Goal: Task Accomplishment & Management: Manage account settings

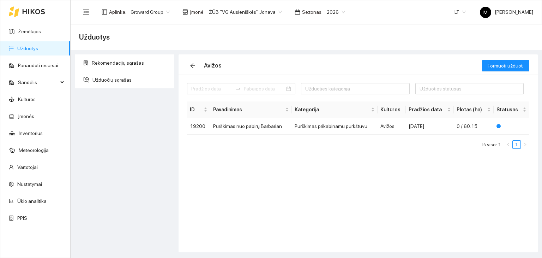
click at [38, 51] on link "Užduotys" at bounding box center [27, 49] width 21 height 6
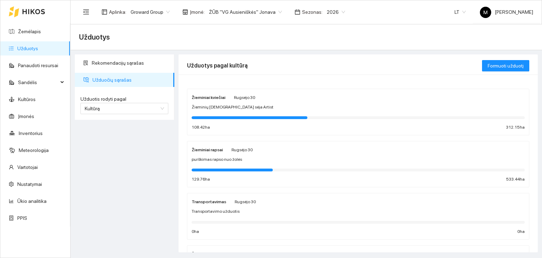
click at [214, 116] on div at bounding box center [250, 117] width 116 height 3
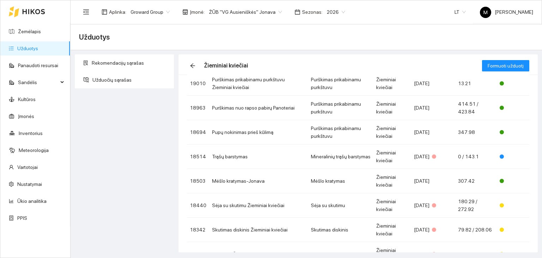
scroll to position [106, 0]
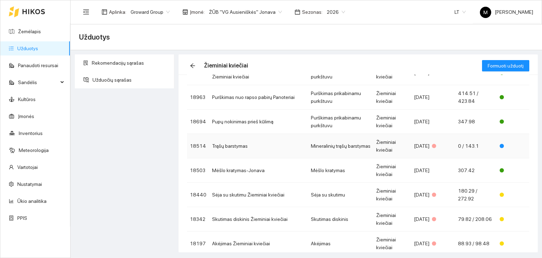
click at [238, 148] on td "Trąšų barstymas" at bounding box center [258, 146] width 99 height 24
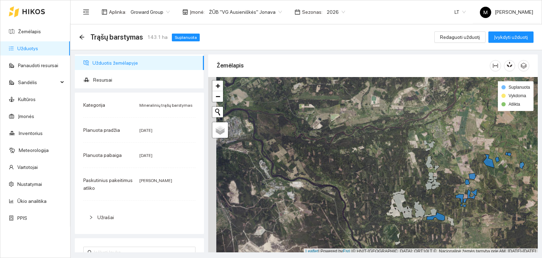
scroll to position [2, 0]
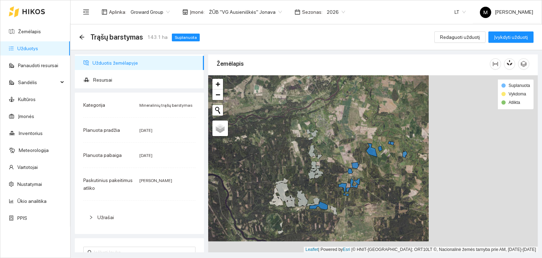
drag, startPoint x: 492, startPoint y: 209, endPoint x: 388, endPoint y: 206, distance: 104.5
click at [388, 206] on div at bounding box center [373, 163] width 330 height 177
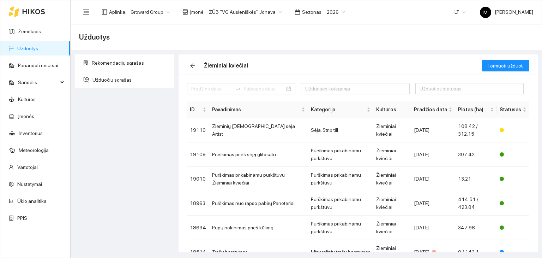
click at [25, 48] on link "Užduotys" at bounding box center [27, 49] width 21 height 6
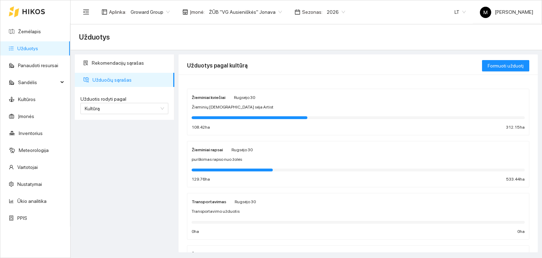
click at [204, 154] on div "Žieminiai rapsai Rugsėjo 30 purškimas rapso nuo žolės 129.76 ha 533.44 ha" at bounding box center [358, 163] width 333 height 37
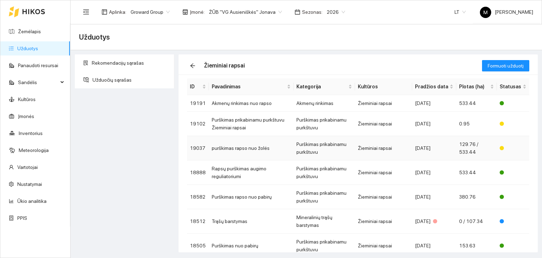
scroll to position [35, 0]
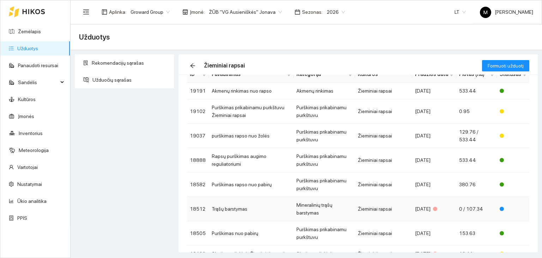
click at [242, 206] on td "Trąšų barstymas" at bounding box center [251, 209] width 85 height 24
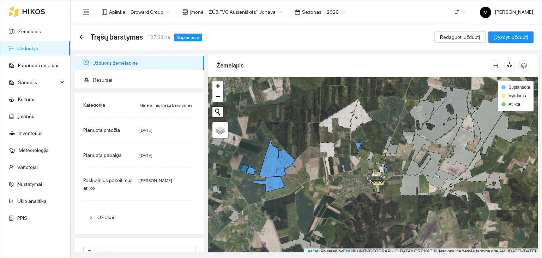
scroll to position [2, 0]
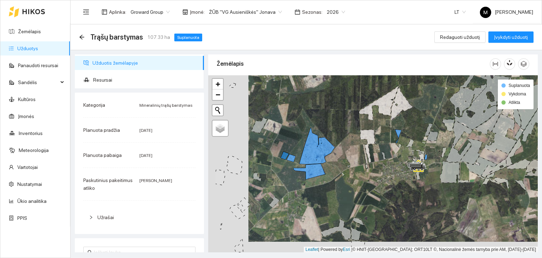
drag, startPoint x: 247, startPoint y: 145, endPoint x: 283, endPoint y: 132, distance: 38.6
click at [283, 132] on div at bounding box center [373, 163] width 330 height 177
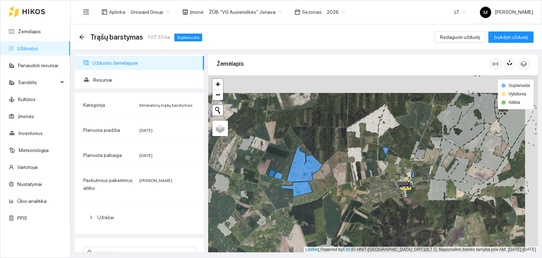
drag, startPoint x: 422, startPoint y: 148, endPoint x: 416, endPoint y: 168, distance: 20.9
click at [416, 168] on div at bounding box center [373, 163] width 330 height 177
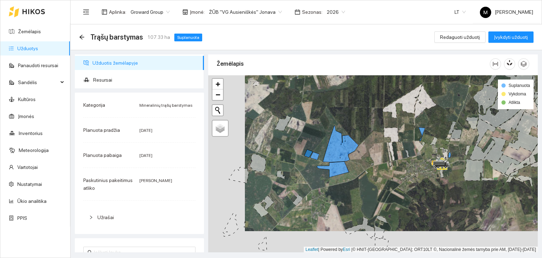
drag, startPoint x: 297, startPoint y: 186, endPoint x: 312, endPoint y: 162, distance: 27.8
click at [312, 162] on div at bounding box center [373, 163] width 330 height 177
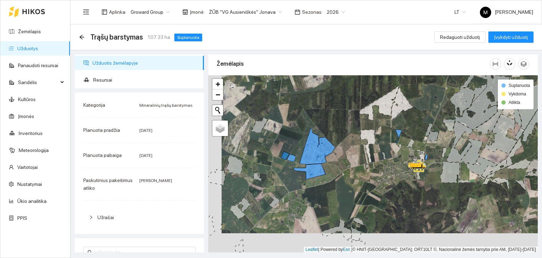
drag, startPoint x: 424, startPoint y: 147, endPoint x: 399, endPoint y: 153, distance: 26.5
click at [399, 153] on div at bounding box center [373, 163] width 330 height 177
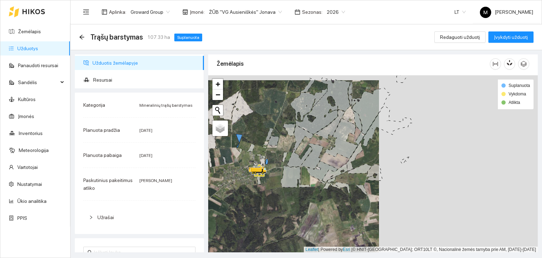
drag, startPoint x: 394, startPoint y: 138, endPoint x: 235, endPoint y: 142, distance: 158.9
click at [235, 142] on div at bounding box center [373, 163] width 330 height 177
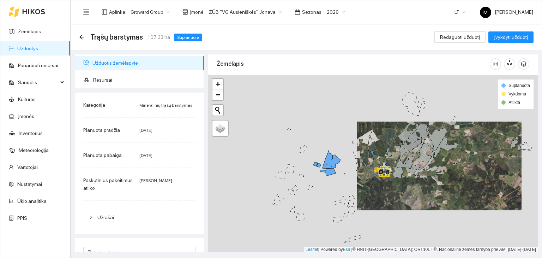
drag, startPoint x: 336, startPoint y: 145, endPoint x: 385, endPoint y: 168, distance: 53.8
click at [385, 168] on icon at bounding box center [384, 171] width 13 height 8
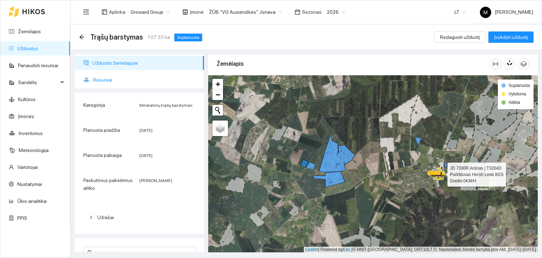
click at [99, 80] on span "Resursai" at bounding box center [145, 80] width 105 height 14
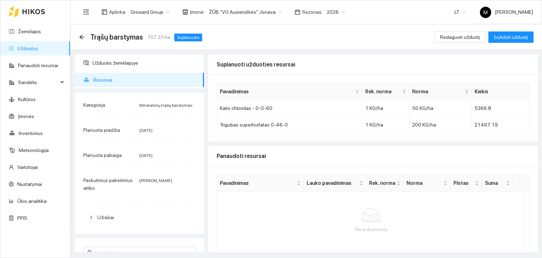
click at [38, 50] on link "Užduotys" at bounding box center [27, 49] width 21 height 6
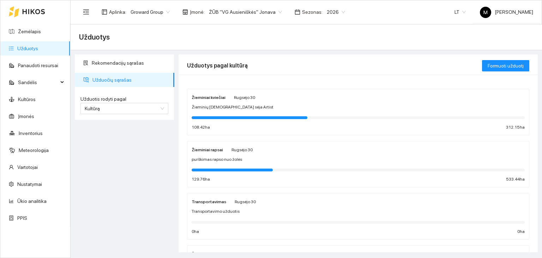
click at [210, 110] on span "Žieminių kviečių sėja Artist" at bounding box center [233, 107] width 82 height 7
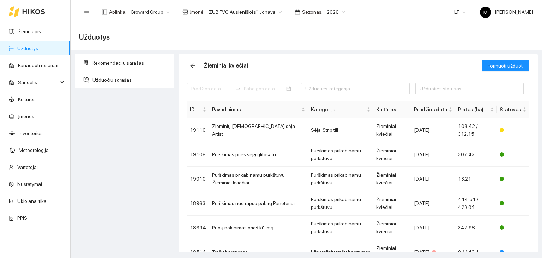
click at [27, 46] on link "Užduotys" at bounding box center [27, 49] width 21 height 6
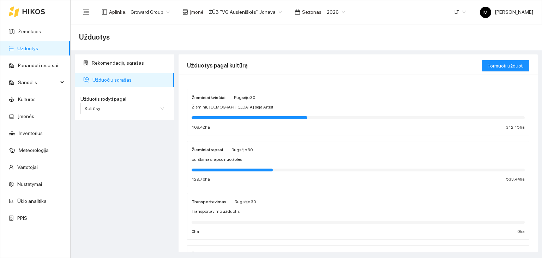
click at [34, 48] on link "Užduotys" at bounding box center [27, 49] width 21 height 6
click at [25, 48] on link "Užduotys" at bounding box center [27, 49] width 21 height 6
click at [221, 106] on span "Žieminių kviečių sėja Artist" at bounding box center [233, 107] width 82 height 7
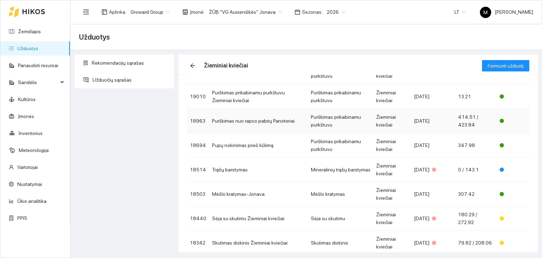
scroll to position [137, 0]
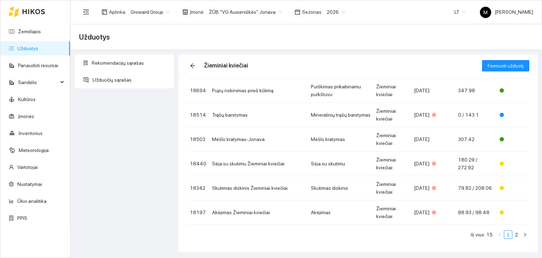
click at [22, 51] on link "Užduotys" at bounding box center [27, 49] width 21 height 6
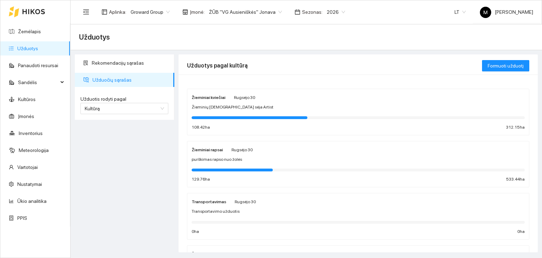
click at [222, 161] on span "purškimas rapso nuo žolės" at bounding box center [217, 159] width 50 height 7
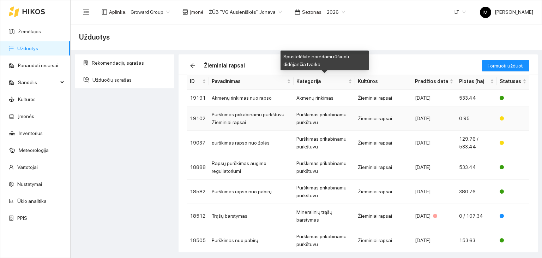
scroll to position [121, 0]
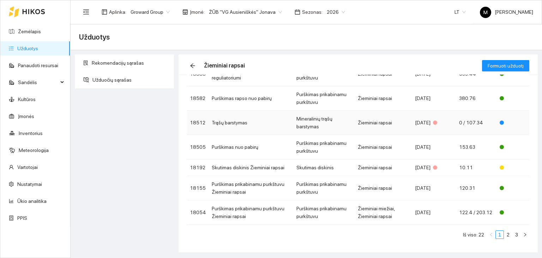
click at [234, 122] on td "Trąšų barstymas" at bounding box center [251, 122] width 85 height 24
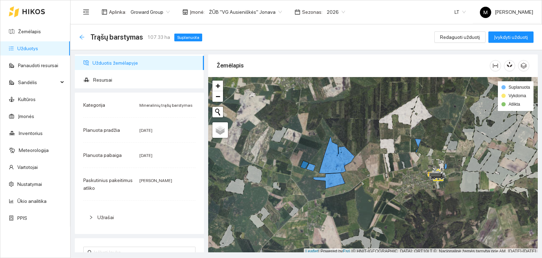
click at [82, 35] on icon "arrow-left" at bounding box center [82, 37] width 6 height 6
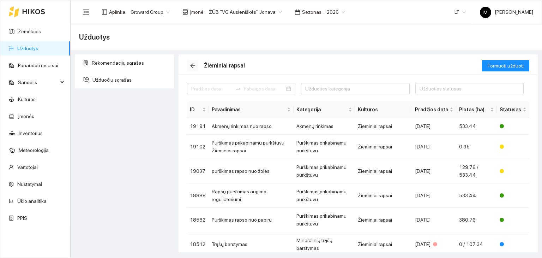
click at [189, 65] on span "arrow-left" at bounding box center [192, 66] width 11 height 6
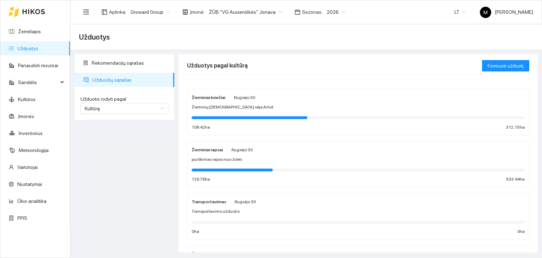
click at [232, 108] on span "Žieminių kviečių sėja Artist" at bounding box center [233, 107] width 82 height 7
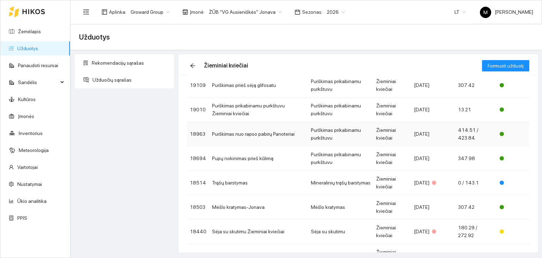
scroll to position [71, 0]
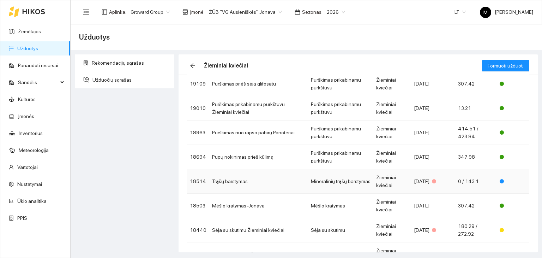
click at [245, 185] on td "Trąšų barstymas" at bounding box center [258, 181] width 99 height 24
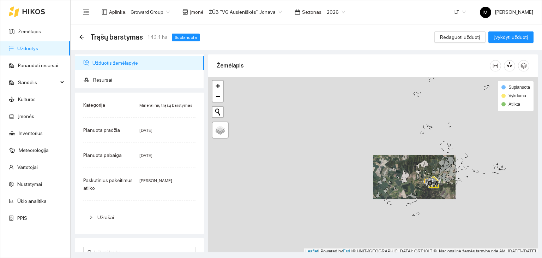
scroll to position [2, 0]
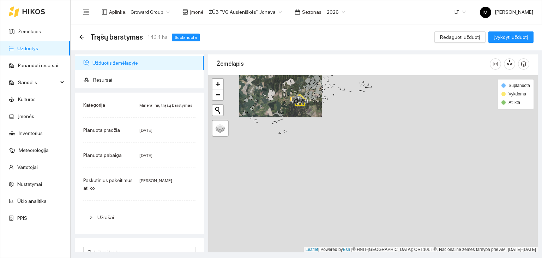
drag, startPoint x: 431, startPoint y: 227, endPoint x: 295, endPoint y: 144, distance: 158.7
click at [295, 144] on div at bounding box center [373, 163] width 330 height 177
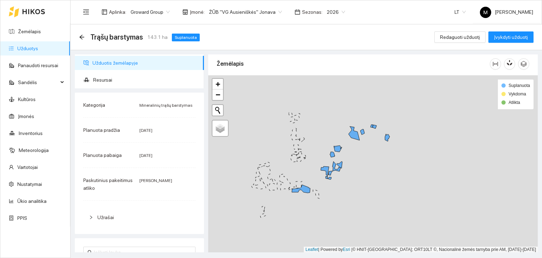
drag, startPoint x: 341, startPoint y: 182, endPoint x: 366, endPoint y: 165, distance: 30.4
click at [366, 165] on div at bounding box center [373, 163] width 330 height 177
click at [118, 82] on span "Resursai" at bounding box center [145, 80] width 105 height 14
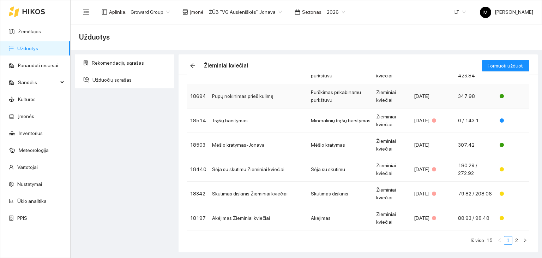
scroll to position [137, 0]
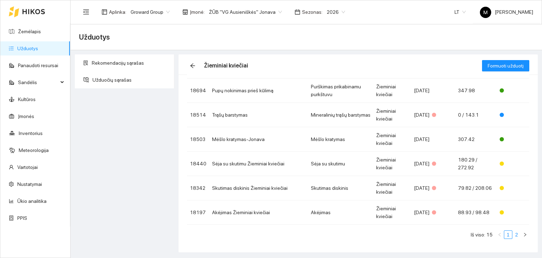
click at [513, 233] on link "2" at bounding box center [517, 234] width 8 height 8
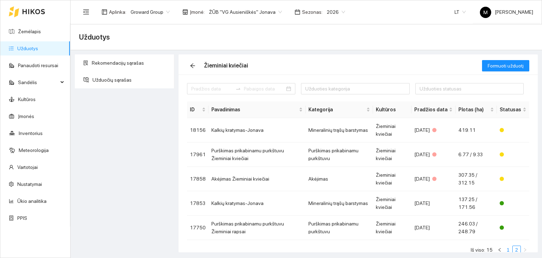
click at [504, 251] on link "1" at bounding box center [508, 250] width 8 height 8
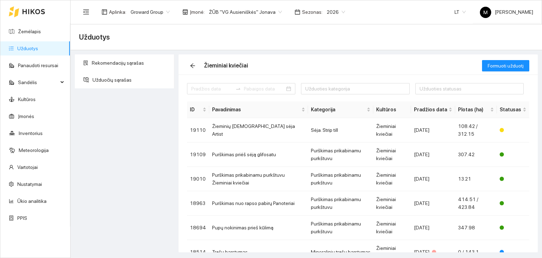
click at [38, 47] on link "Užduotys" at bounding box center [27, 49] width 21 height 6
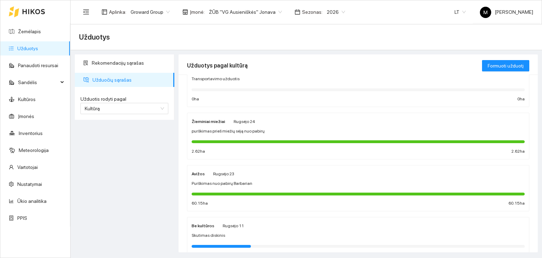
scroll to position [141, 0]
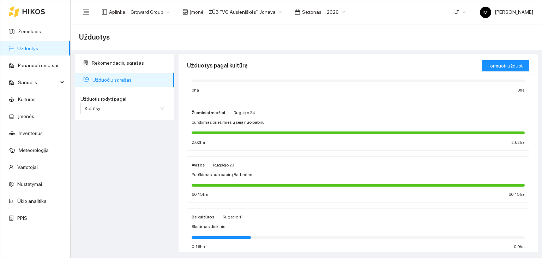
click at [241, 120] on span "purškimas prieš miežių sėją nuo pabirų" at bounding box center [228, 122] width 73 height 7
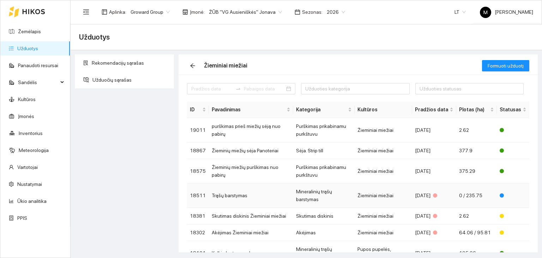
click at [248, 192] on td "Trąšų barstymas" at bounding box center [251, 195] width 84 height 24
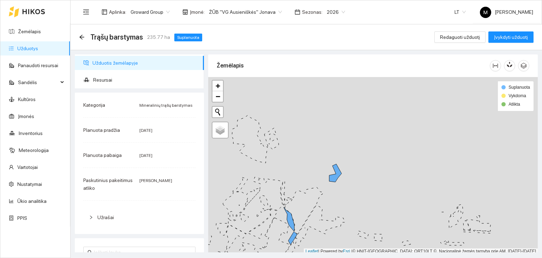
scroll to position [2, 0]
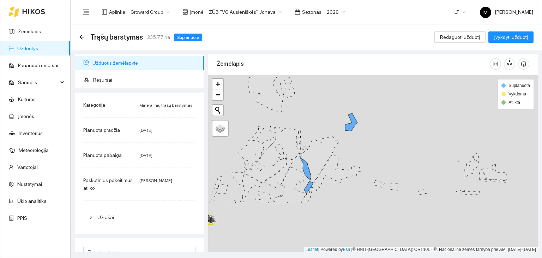
drag, startPoint x: 306, startPoint y: 188, endPoint x: 322, endPoint y: 139, distance: 51.6
click at [322, 139] on div at bounding box center [373, 163] width 330 height 177
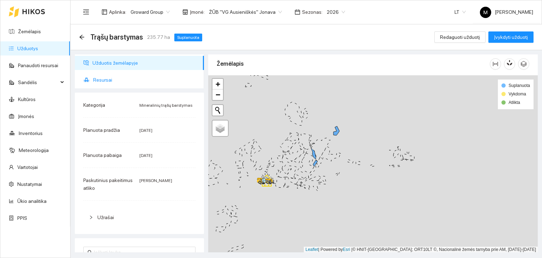
click at [109, 80] on span "Resursai" at bounding box center [145, 80] width 105 height 14
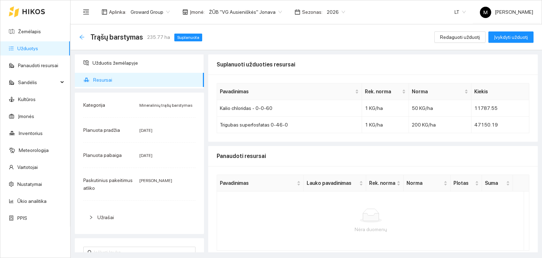
click at [83, 35] on icon "arrow-left" at bounding box center [82, 37] width 6 height 6
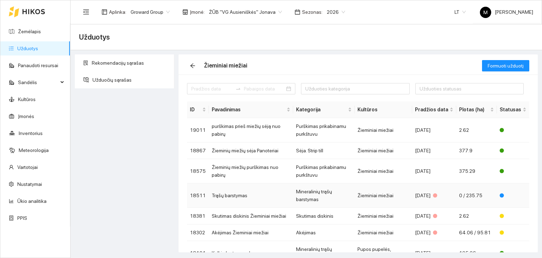
click at [251, 188] on td "Trąšų barstymas" at bounding box center [251, 195] width 84 height 24
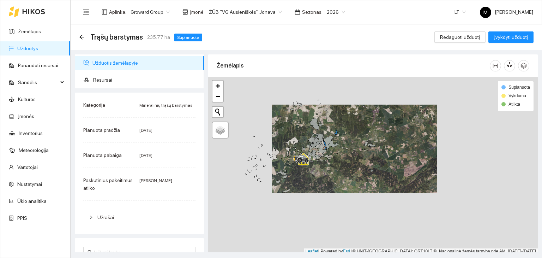
scroll to position [2, 0]
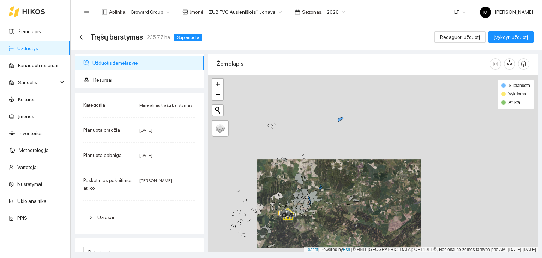
drag, startPoint x: 338, startPoint y: 124, endPoint x: 322, endPoint y: 180, distance: 58.6
click at [322, 180] on div at bounding box center [373, 163] width 330 height 177
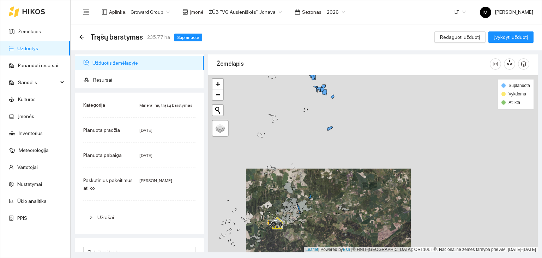
drag, startPoint x: 338, startPoint y: 108, endPoint x: 319, endPoint y: 83, distance: 31.3
click at [319, 83] on div at bounding box center [373, 163] width 330 height 177
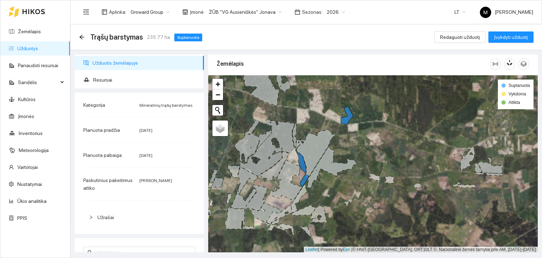
drag, startPoint x: 292, startPoint y: 194, endPoint x: 314, endPoint y: 162, distance: 38.6
click at [314, 162] on icon at bounding box center [315, 153] width 40 height 47
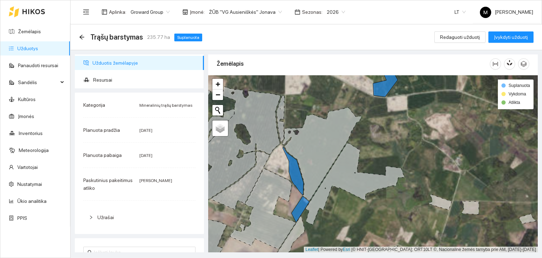
click at [23, 51] on link "Užduotys" at bounding box center [27, 49] width 21 height 6
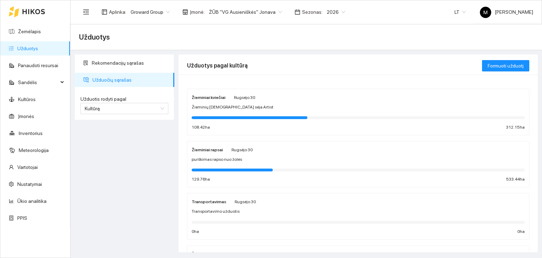
click at [253, 161] on div "purškimas rapso nuo žolės" at bounding box center [358, 159] width 333 height 7
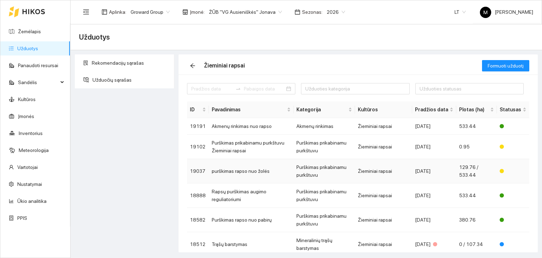
scroll to position [35, 0]
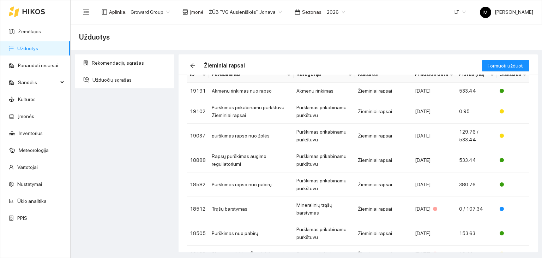
click at [34, 50] on link "Užduotys" at bounding box center [27, 49] width 21 height 6
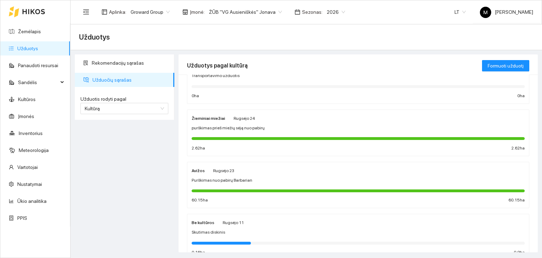
scroll to position [141, 0]
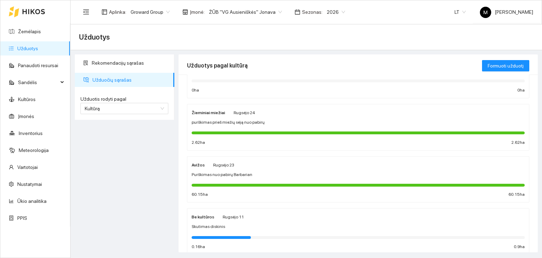
click at [214, 123] on span "purškimas prieš miežių sėją nuo pabirų" at bounding box center [228, 122] width 73 height 7
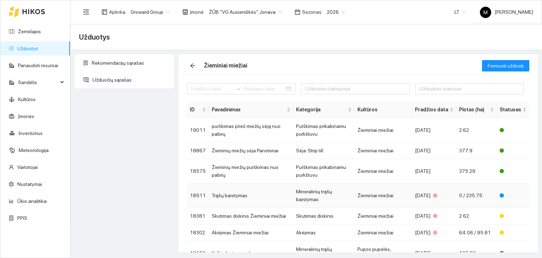
click at [243, 198] on td "Trąšų barstymas" at bounding box center [251, 195] width 84 height 24
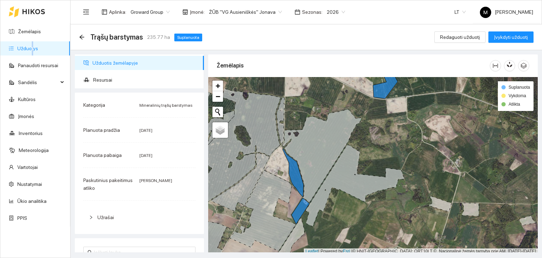
click at [31, 38] on ul "Žemėlapis Užduotys Panaudoti resursai Sandėlis Kultūros Įmonės Inventorius Mete…" at bounding box center [35, 124] width 70 height 203
click at [32, 32] on link "Žemėlapis" at bounding box center [29, 32] width 23 height 6
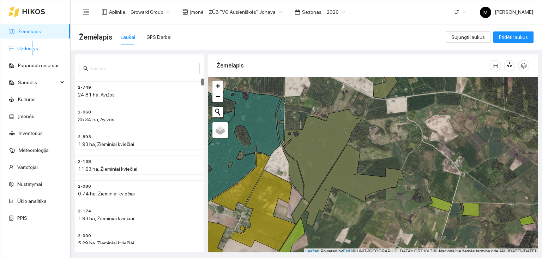
click at [26, 46] on link "Užduotys" at bounding box center [27, 49] width 21 height 6
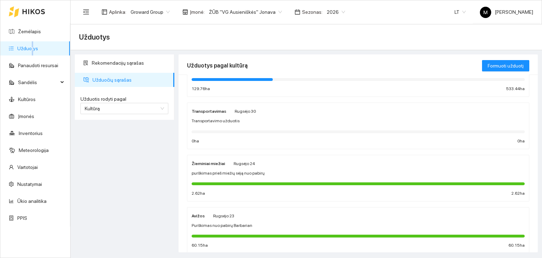
scroll to position [106, 0]
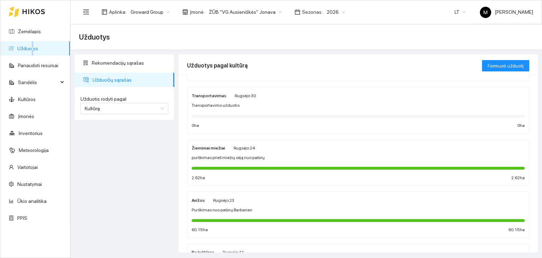
click at [217, 156] on span "purškimas prieš miežių sėją nuo pabirų" at bounding box center [228, 157] width 73 height 7
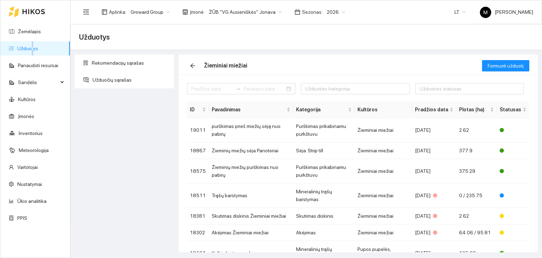
click at [323, 7] on div "2026" at bounding box center [336, 11] width 27 height 11
click at [326, 79] on div "2025" at bounding box center [327, 82] width 18 height 8
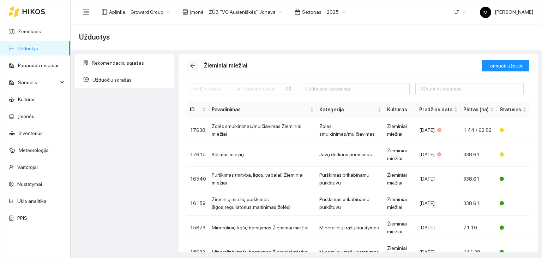
click at [192, 63] on icon "arrow-left" at bounding box center [193, 66] width 6 height 6
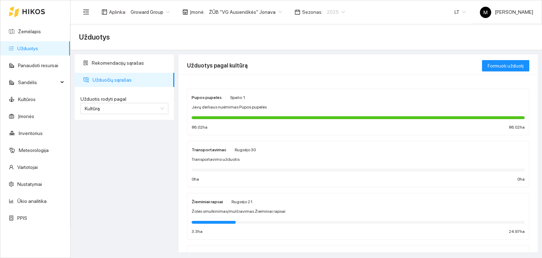
click at [327, 8] on span "2025" at bounding box center [336, 12] width 18 height 11
click at [327, 94] on div "2026" at bounding box center [327, 94] width 18 height 8
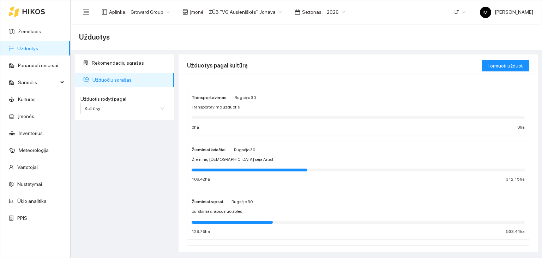
click at [254, 152] on div "Žieminiai kviečiai Rugsėjo 30" at bounding box center [358, 149] width 333 height 8
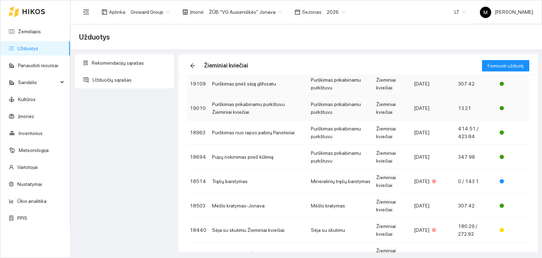
scroll to position [106, 0]
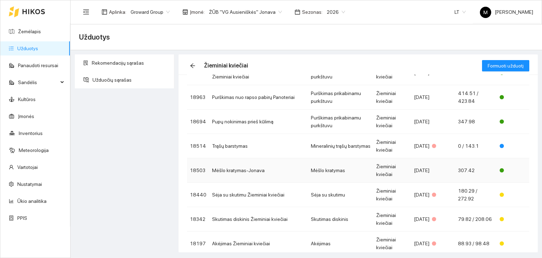
click at [250, 166] on td "Mėšlo kratymas-Jonava" at bounding box center [258, 170] width 99 height 24
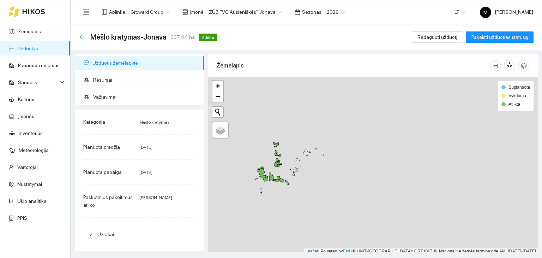
click at [83, 34] on icon "arrow-left" at bounding box center [82, 37] width 6 height 6
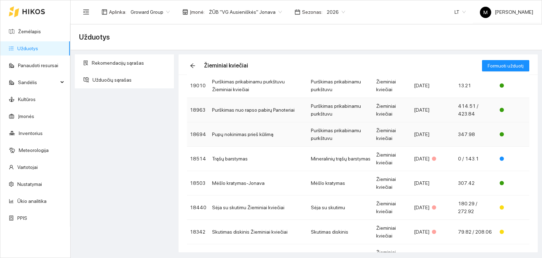
scroll to position [106, 0]
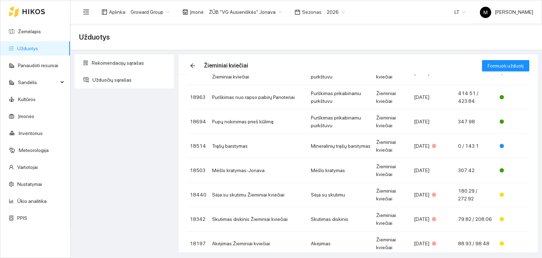
click at [36, 47] on link "Užduotys" at bounding box center [27, 49] width 21 height 6
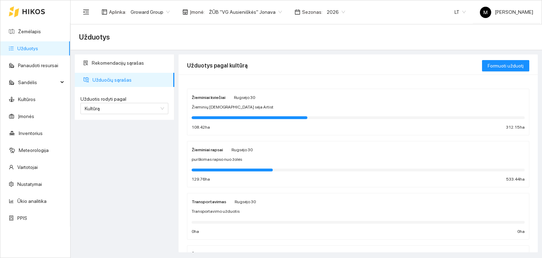
click at [38, 51] on link "Užduotys" at bounding box center [27, 49] width 21 height 6
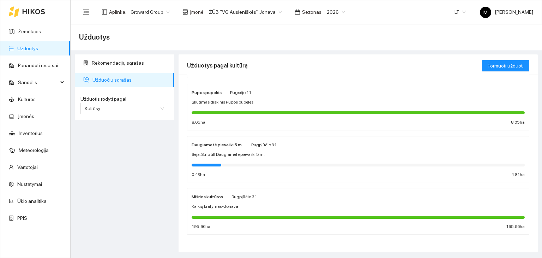
scroll to position [319, 0]
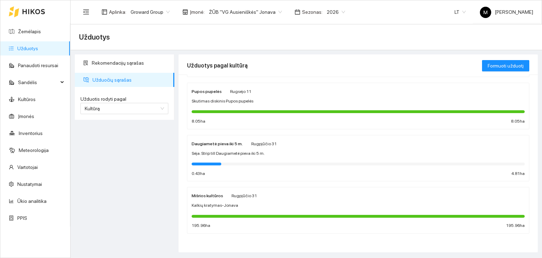
click at [223, 204] on span "Kalkių kratymas-Jonava" at bounding box center [215, 205] width 47 height 7
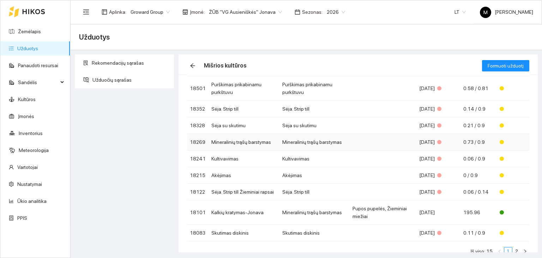
scroll to position [71, 0]
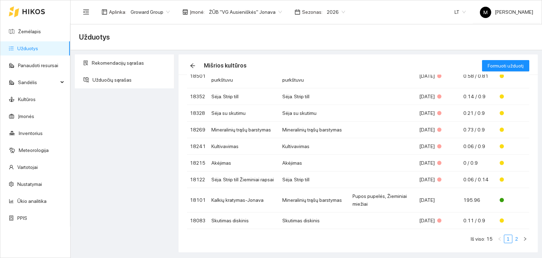
click at [513, 238] on link "2" at bounding box center [517, 239] width 8 height 8
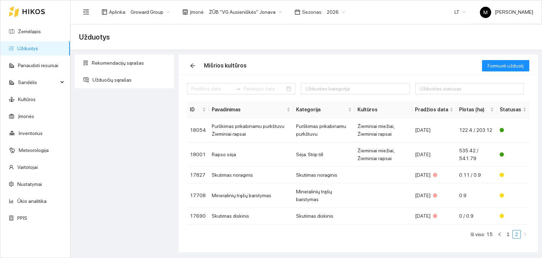
click at [38, 46] on link "Užduotys" at bounding box center [27, 49] width 21 height 6
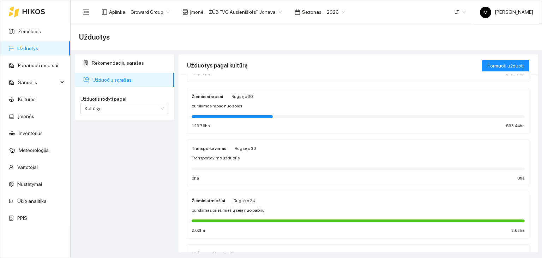
scroll to position [71, 0]
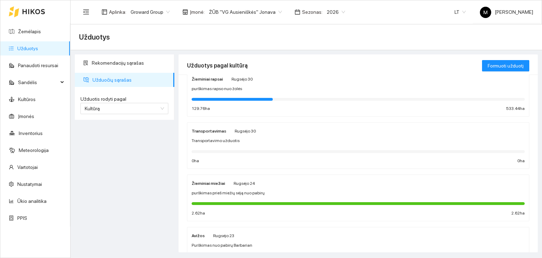
click at [220, 188] on div "Žieminiai miežiai Rugsėjo 24 purškimas prieš miežių sėją nuo pabirų 2.62 ha 2.6…" at bounding box center [358, 197] width 333 height 37
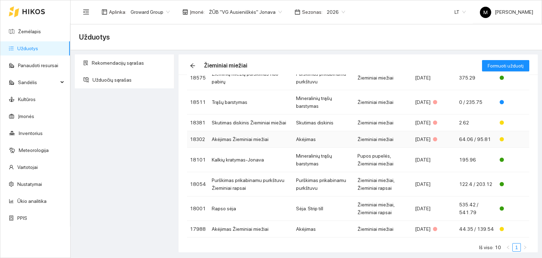
scroll to position [106, 0]
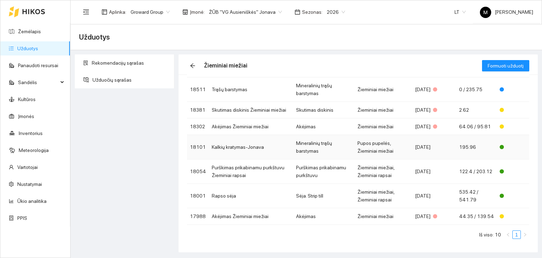
click at [246, 146] on td "Kalkių kratymas-Jonava" at bounding box center [251, 147] width 84 height 24
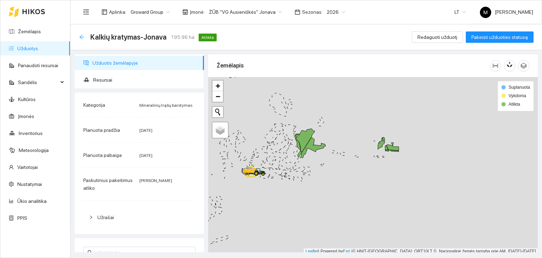
click at [80, 38] on icon "arrow-left" at bounding box center [82, 37] width 6 height 6
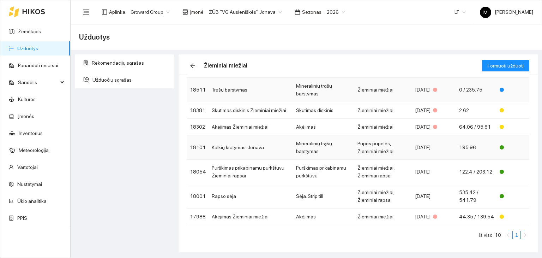
scroll to position [106, 0]
click at [257, 192] on td "Rapso sėja" at bounding box center [251, 196] width 84 height 24
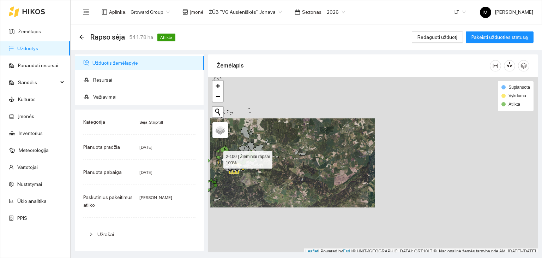
scroll to position [2, 0]
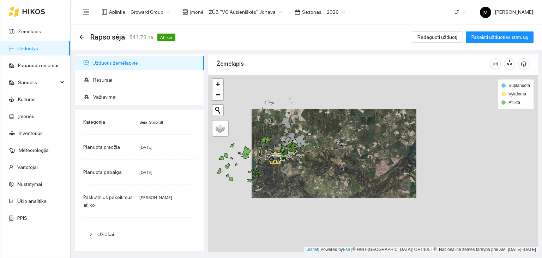
drag, startPoint x: 222, startPoint y: 157, endPoint x: 290, endPoint y: 142, distance: 70.1
click at [290, 142] on div at bounding box center [373, 163] width 330 height 177
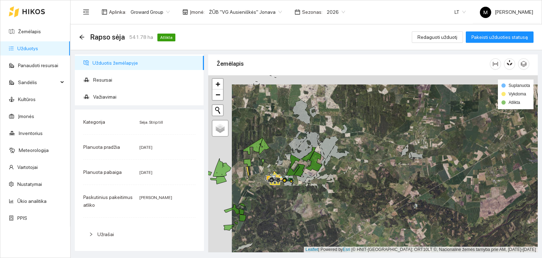
click at [77, 37] on div "Rapso sėja 541.78 ha Atlikta Redaguoti užduotį Pakeisti užduoties statusą" at bounding box center [307, 37] width 472 height 26
click at [81, 41] on div "Rapso sėja 541.78 ha Atlikta" at bounding box center [128, 36] width 99 height 11
click at [82, 37] on icon "arrow-left" at bounding box center [82, 37] width 6 height 6
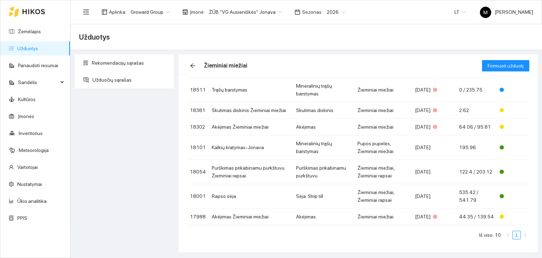
scroll to position [106, 0]
click at [38, 49] on link "Užduotys" at bounding box center [27, 49] width 21 height 6
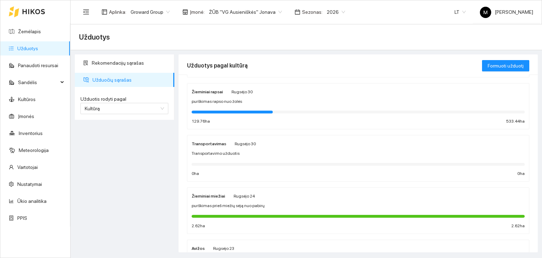
scroll to position [71, 0]
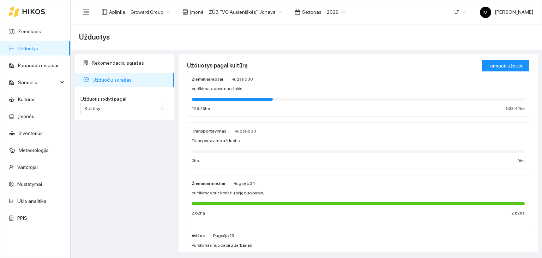
click at [230, 188] on div "Žieminiai miežiai Rugsėjo 24 purškimas prieš miežių sėją nuo pabirų 2.62 ha 2.6…" at bounding box center [358, 197] width 333 height 37
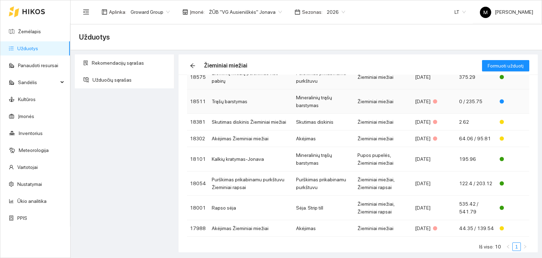
scroll to position [106, 0]
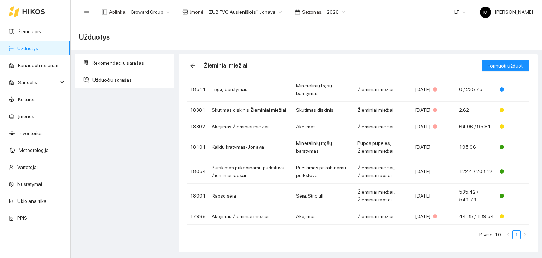
click at [38, 48] on link "Užduotys" at bounding box center [27, 49] width 21 height 6
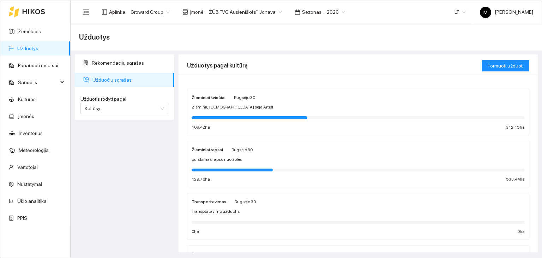
click at [234, 161] on span "purškimas rapso nuo žolės" at bounding box center [217, 159] width 50 height 7
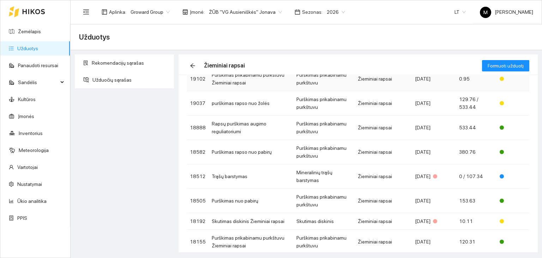
scroll to position [121, 0]
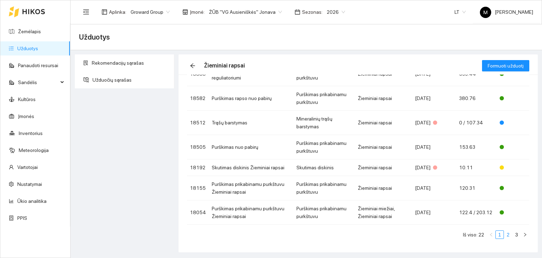
click at [505, 232] on link "2" at bounding box center [508, 234] width 8 height 8
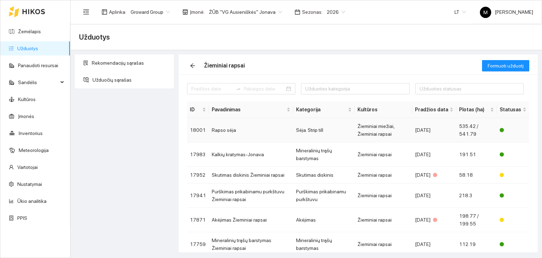
click at [373, 127] on td "Žieminiai miežiai, Žieminiai rapsai" at bounding box center [384, 130] width 58 height 24
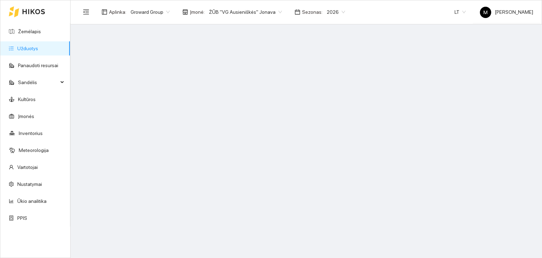
click at [22, 48] on link "Užduotys" at bounding box center [27, 49] width 21 height 6
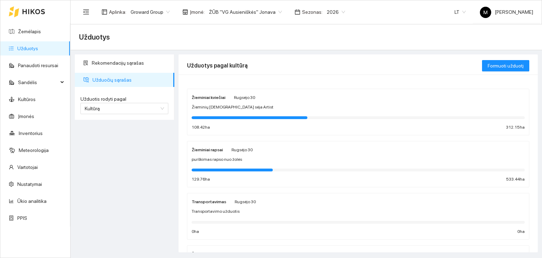
click at [217, 113] on div at bounding box center [358, 117] width 333 height 8
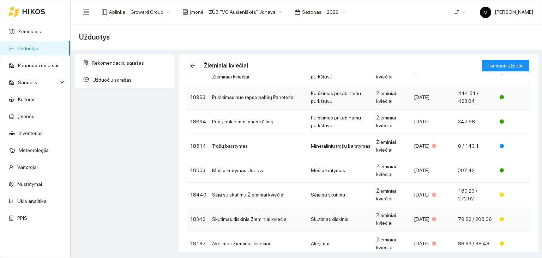
scroll to position [137, 0]
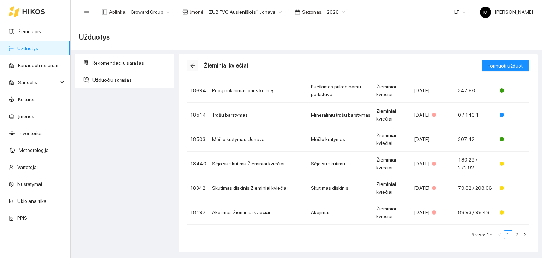
click at [192, 65] on icon "arrow-left" at bounding box center [193, 66] width 6 height 6
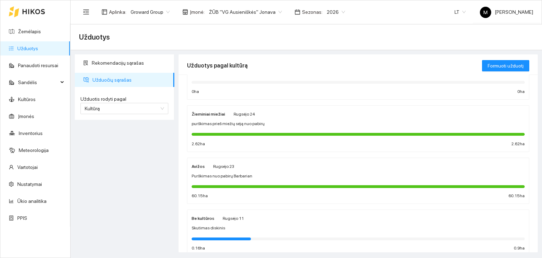
scroll to position [141, 0]
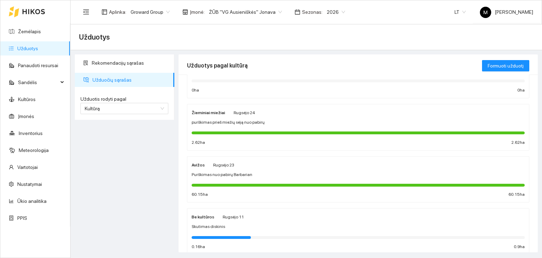
click at [234, 113] on span "Rugsėjo 24" at bounding box center [244, 112] width 21 height 5
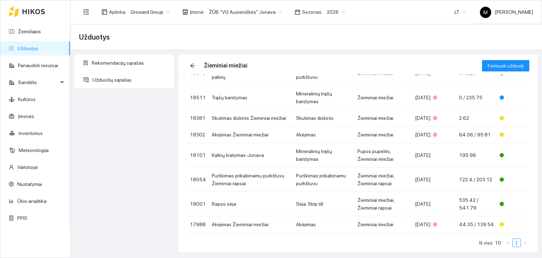
scroll to position [106, 0]
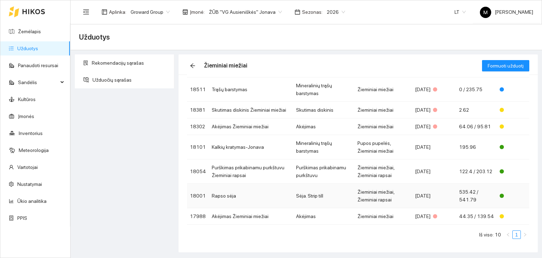
click at [257, 199] on td "Rapso sėja" at bounding box center [251, 196] width 84 height 24
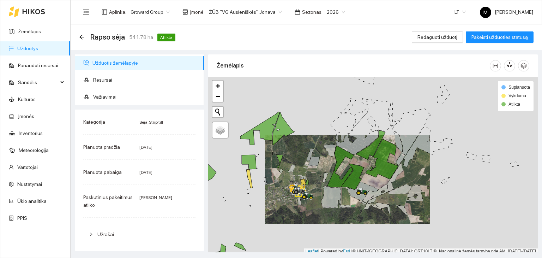
scroll to position [2, 0]
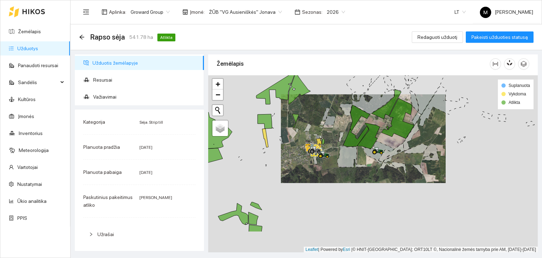
drag, startPoint x: 305, startPoint y: 201, endPoint x: 326, endPoint y: 178, distance: 31.5
click at [326, 178] on div at bounding box center [373, 163] width 330 height 177
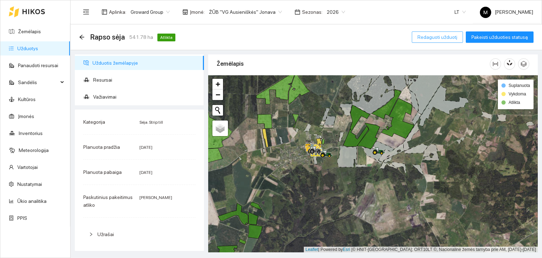
click at [441, 36] on span "Redaguoti užduotį" at bounding box center [438, 37] width 40 height 8
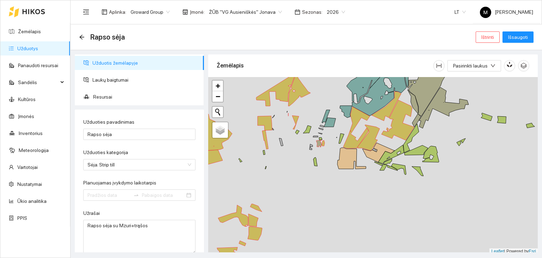
type input "2025-08-11"
type input "2025-08-31"
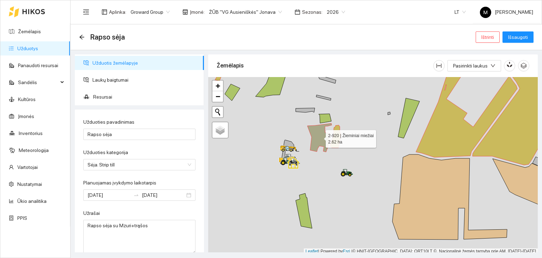
click at [316, 137] on icon at bounding box center [319, 137] width 24 height 29
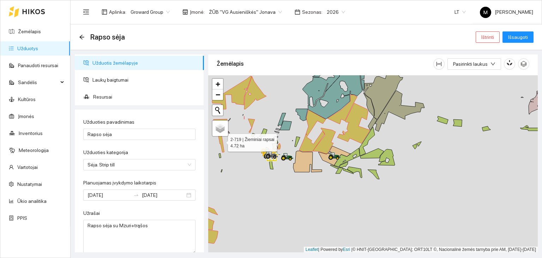
click at [222, 140] on icon at bounding box center [221, 142] width 6 height 19
click at [517, 39] on span "Išsaugoti" at bounding box center [518, 37] width 20 height 8
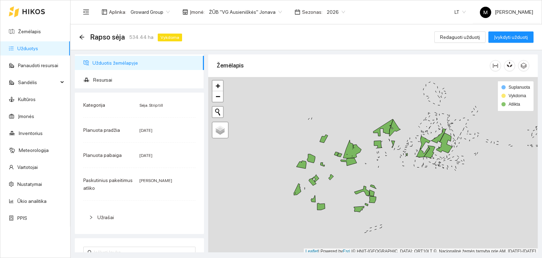
scroll to position [2, 0]
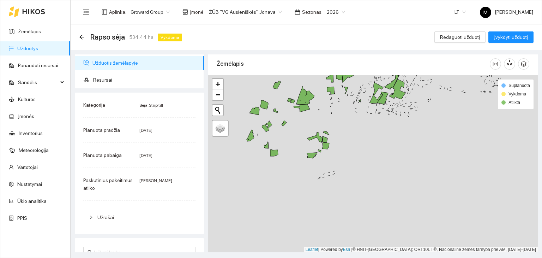
drag, startPoint x: 409, startPoint y: 208, endPoint x: 353, endPoint y: 164, distance: 71.0
click at [355, 158] on div "+ − Nieko nerasta. Bandykite dar kartą. Žemėlapis Palydovas Leaflet | Powered b…" at bounding box center [373, 163] width 330 height 177
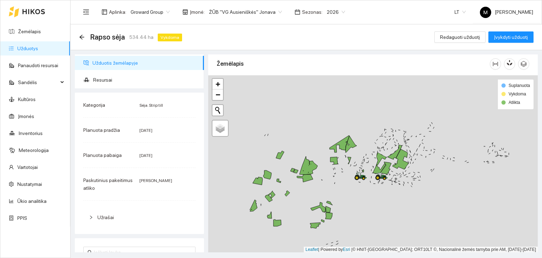
drag, startPoint x: 350, startPoint y: 147, endPoint x: 361, endPoint y: 211, distance: 64.9
click at [361, 211] on div "+ − Nieko nerasta. Bandykite dar kartą. Žemėlapis Palydovas Leaflet | Powered b…" at bounding box center [373, 163] width 330 height 177
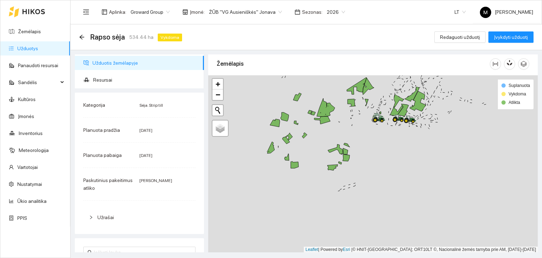
drag, startPoint x: 360, startPoint y: 205, endPoint x: 377, endPoint y: 148, distance: 59.8
click at [377, 148] on div at bounding box center [373, 163] width 330 height 177
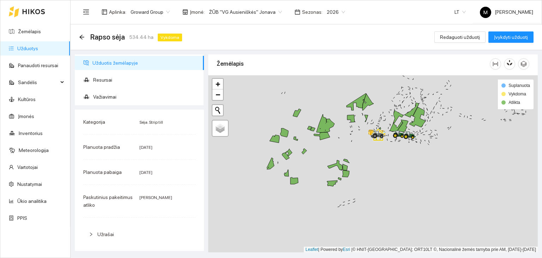
drag, startPoint x: 408, startPoint y: 144, endPoint x: 409, endPoint y: 158, distance: 14.8
click at [408, 160] on div at bounding box center [373, 163] width 330 height 177
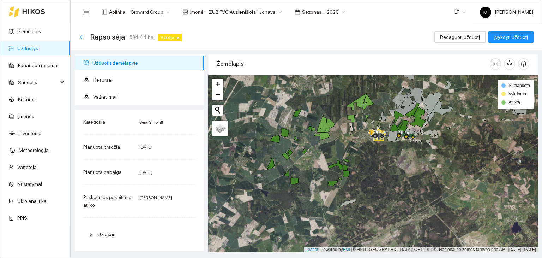
click at [81, 35] on icon "arrow-left" at bounding box center [82, 37] width 6 height 6
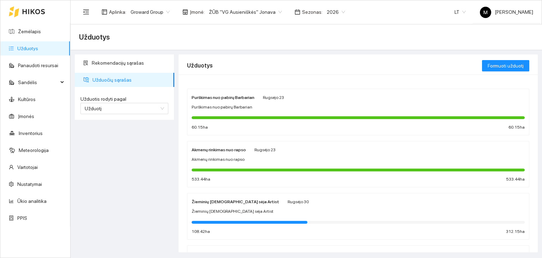
click at [104, 81] on span "Užduočių sąrašas" at bounding box center [130, 80] width 76 height 14
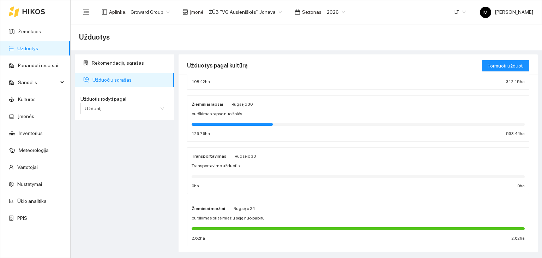
scroll to position [35, 0]
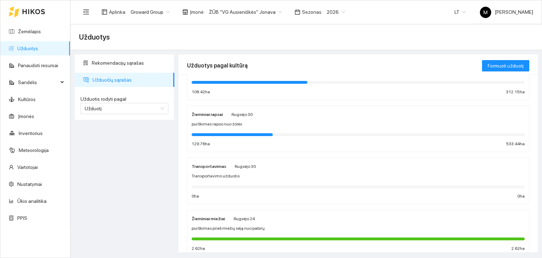
click at [234, 127] on span "purškimas rapso nuo žolės" at bounding box center [217, 124] width 50 height 7
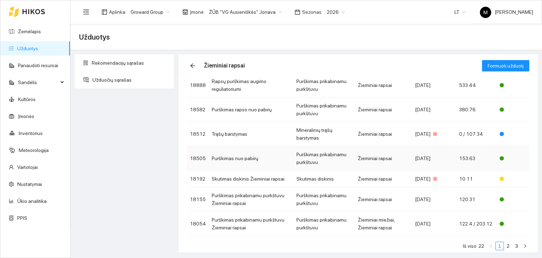
scroll to position [121, 0]
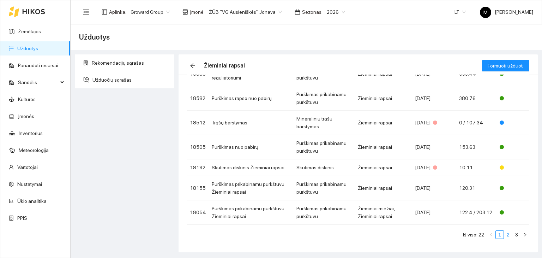
click at [504, 237] on link "2" at bounding box center [508, 234] width 8 height 8
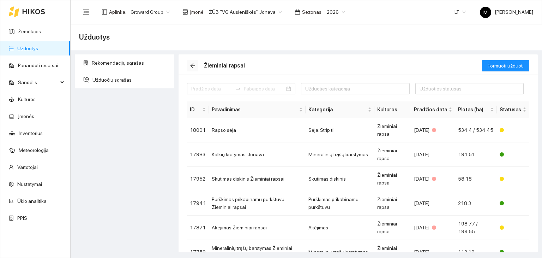
click at [194, 64] on icon "arrow-left" at bounding box center [193, 66] width 6 height 6
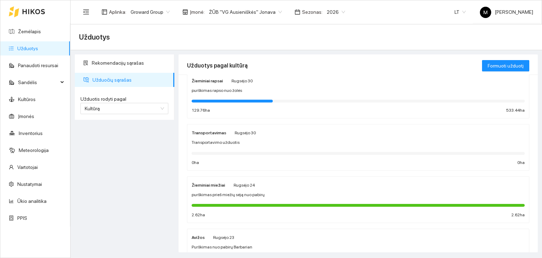
scroll to position [106, 0]
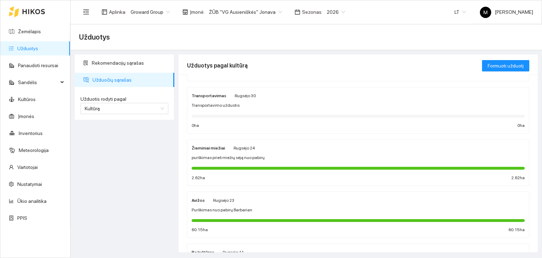
click at [211, 151] on div "Žieminiai miežiai Rugsėjo 24 purškimas prieš miežių sėją nuo pabirų 2.62 ha 2.6…" at bounding box center [358, 162] width 333 height 37
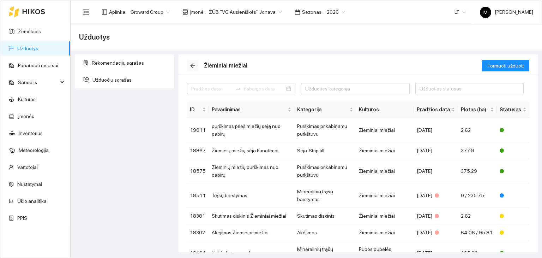
click at [192, 67] on icon "arrow-left" at bounding box center [192, 66] width 5 height 5
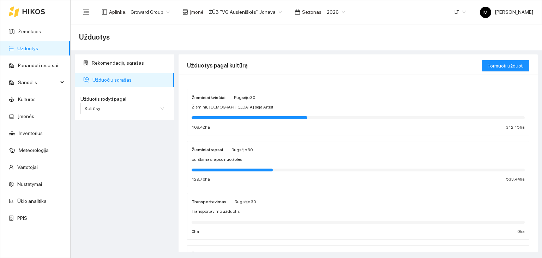
click at [254, 160] on div "purškimas rapso nuo žolės" at bounding box center [358, 159] width 333 height 7
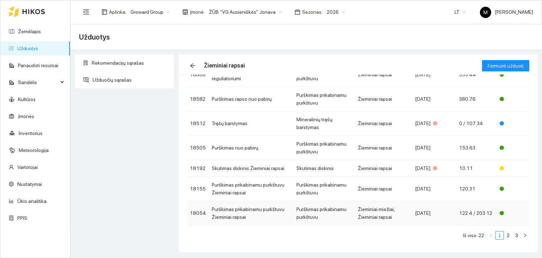
scroll to position [121, 0]
click at [502, 239] on div "ID Pavadinimas Kategorija Kultūros Pradžios data Plotas (ha) Statusas 19191 Akm…" at bounding box center [358, 112] width 342 height 264
click at [504, 233] on link "2" at bounding box center [508, 234] width 8 height 8
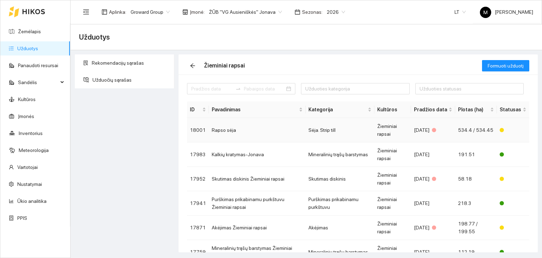
click at [249, 131] on td "Rapso sėja" at bounding box center [257, 130] width 97 height 24
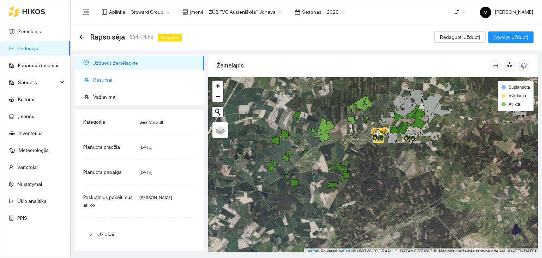
click at [105, 78] on span "Resursai" at bounding box center [145, 80] width 105 height 14
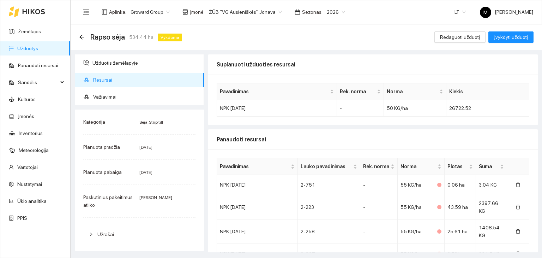
click at [85, 34] on div "Rapso sėja 534.44 ha Vykdoma" at bounding box center [132, 36] width 106 height 11
click at [84, 38] on icon "arrow-left" at bounding box center [82, 37] width 6 height 6
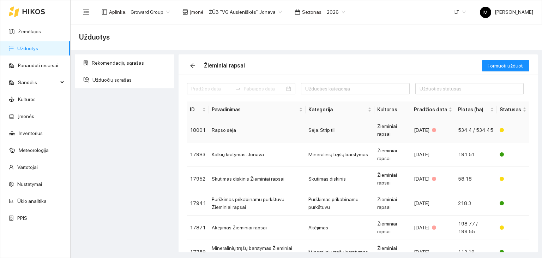
click at [250, 138] on td "Rapso sėja" at bounding box center [257, 130] width 97 height 24
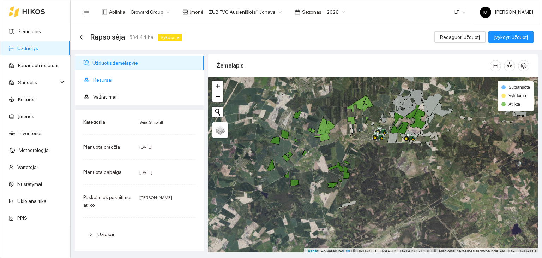
click at [110, 80] on span "Resursai" at bounding box center [145, 80] width 105 height 14
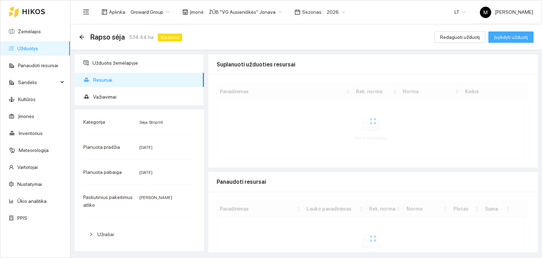
click at [514, 37] on span "Įvykdyti užduotį" at bounding box center [511, 37] width 34 height 8
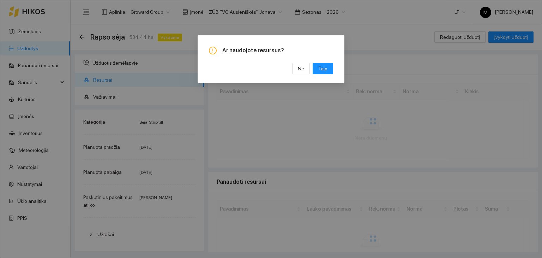
click at [321, 70] on span "Taip" at bounding box center [322, 69] width 9 height 8
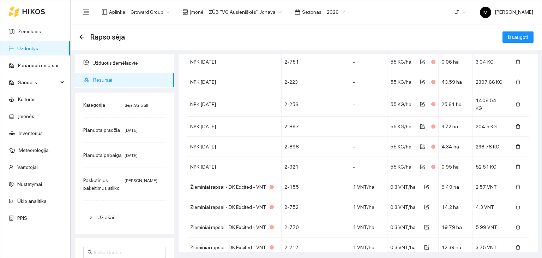
scroll to position [35, 0]
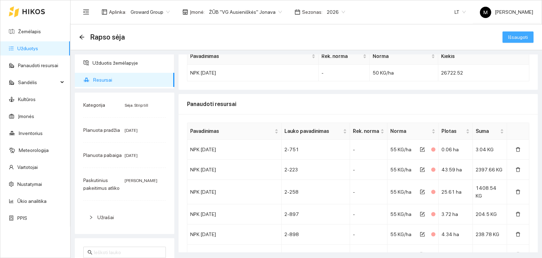
click at [523, 36] on button "Išsaugoti" at bounding box center [518, 36] width 31 height 11
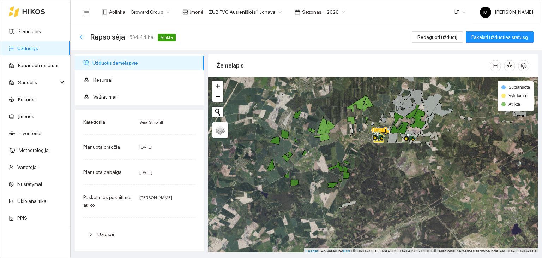
click at [82, 35] on icon "arrow-left" at bounding box center [81, 37] width 5 height 5
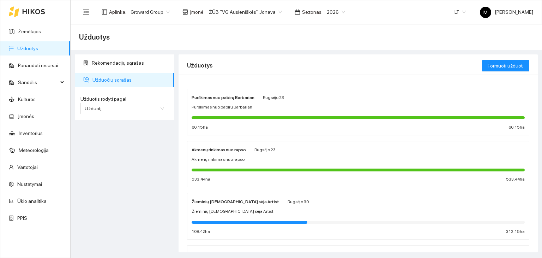
click at [97, 79] on span "Užduočių sąrašas" at bounding box center [130, 80] width 76 height 14
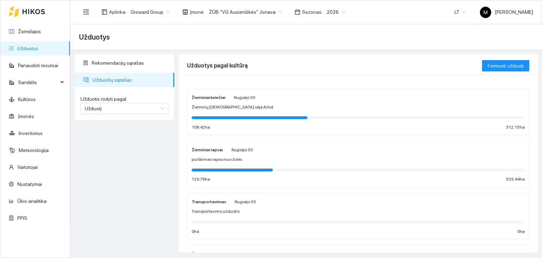
click at [218, 166] on div at bounding box center [358, 169] width 333 height 8
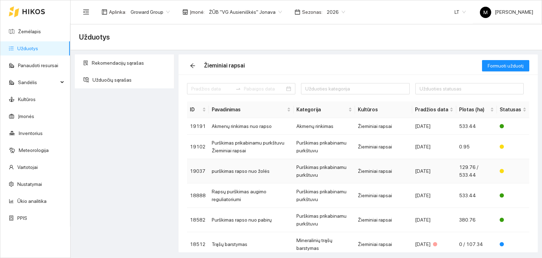
scroll to position [121, 0]
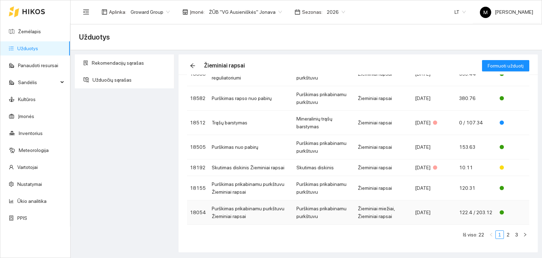
click at [255, 209] on td "Purškimas prikabinamu purkštuvu Žieminiai rapsai" at bounding box center [251, 212] width 85 height 24
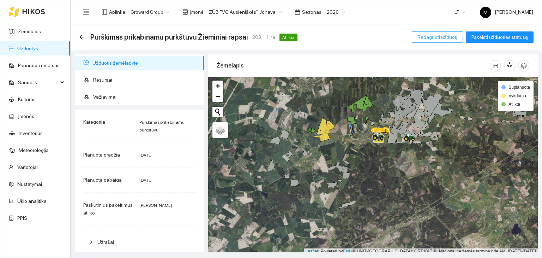
click at [449, 38] on span "Redaguoti užduotį" at bounding box center [438, 37] width 40 height 8
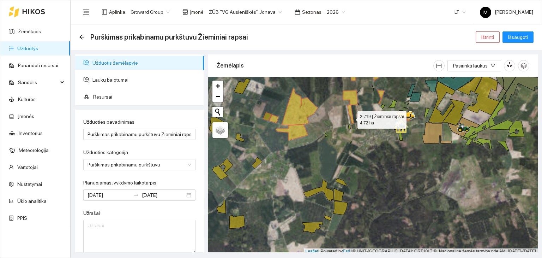
click at [351, 118] on icon at bounding box center [351, 114] width 6 height 19
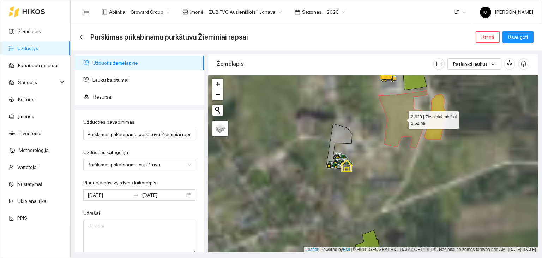
click at [405, 118] on icon at bounding box center [403, 119] width 49 height 57
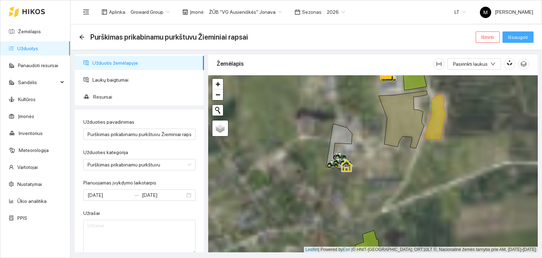
click at [514, 38] on span "Išsaugoti" at bounding box center [518, 37] width 20 height 8
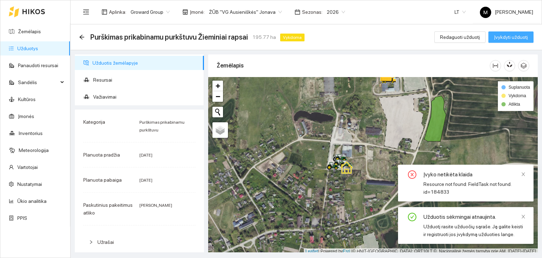
click at [504, 37] on span "Įvykdyti užduotį" at bounding box center [511, 37] width 34 height 8
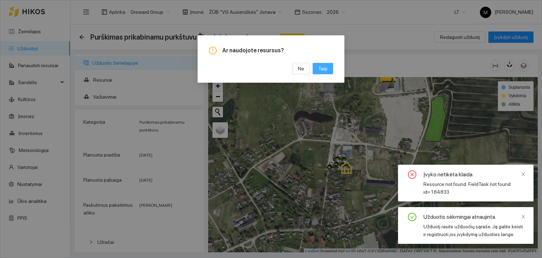
click at [327, 69] on span "Taip" at bounding box center [322, 69] width 9 height 8
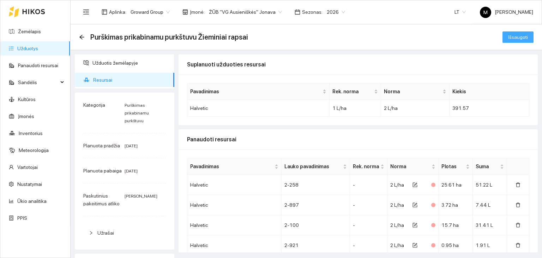
click at [509, 37] on span "Išsaugoti" at bounding box center [518, 37] width 20 height 8
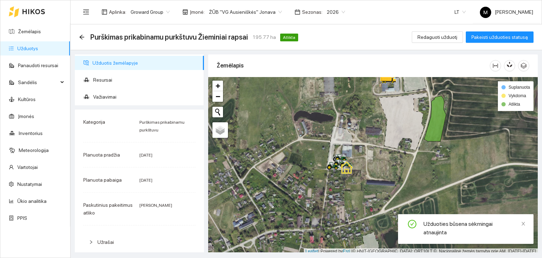
click at [38, 51] on link "Užduotys" at bounding box center [27, 49] width 21 height 6
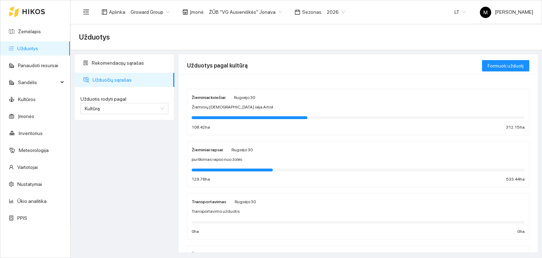
scroll to position [35, 0]
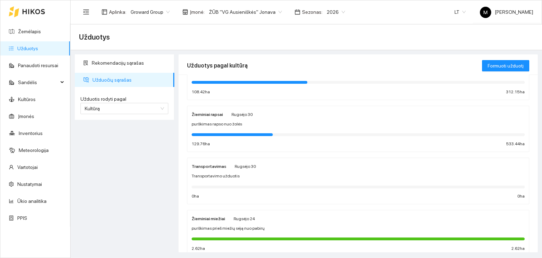
click at [227, 124] on span "purškimas rapso nuo žolės" at bounding box center [217, 124] width 50 height 7
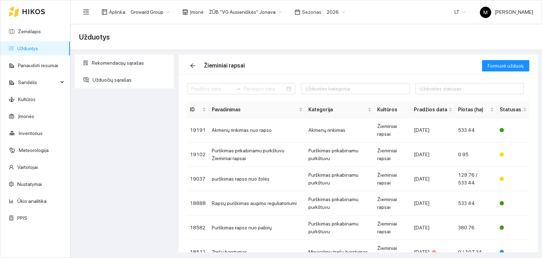
click at [38, 46] on link "Užduotys" at bounding box center [27, 49] width 21 height 6
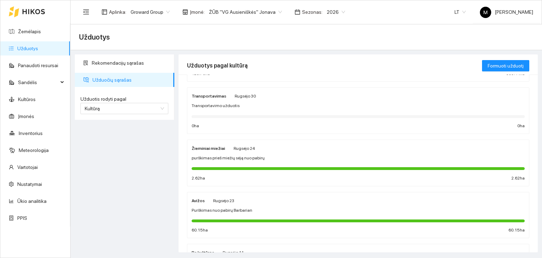
scroll to position [106, 0]
click at [226, 162] on div "Žieminiai miežiai Rugsėjo 24 purškimas prieš miežių sėją nuo pabirų 2.62 ha 2.6…" at bounding box center [358, 162] width 333 height 37
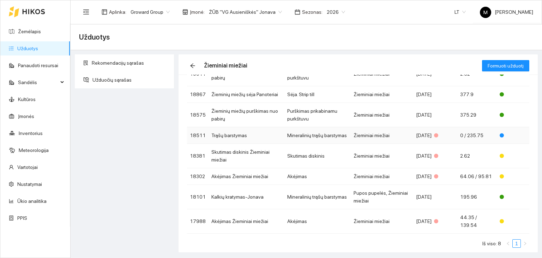
scroll to position [57, 0]
click at [247, 131] on td "Trąšų barstymas" at bounding box center [247, 134] width 76 height 17
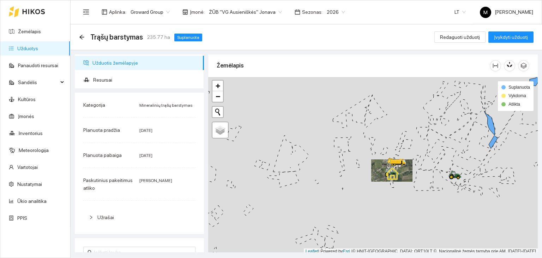
scroll to position [2, 0]
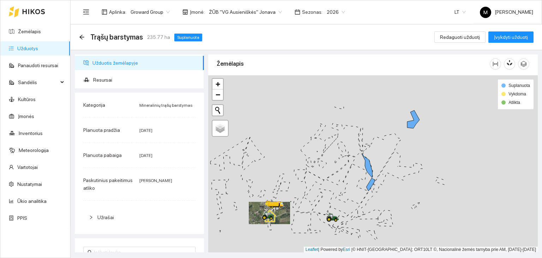
drag, startPoint x: 477, startPoint y: 156, endPoint x: 347, endPoint y: 202, distance: 137.9
click at [348, 203] on div at bounding box center [373, 163] width 330 height 177
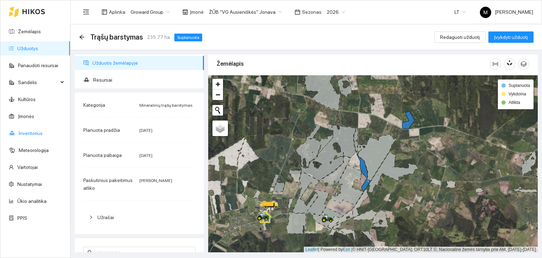
click at [24, 133] on link "Inventorius" at bounding box center [31, 133] width 24 height 6
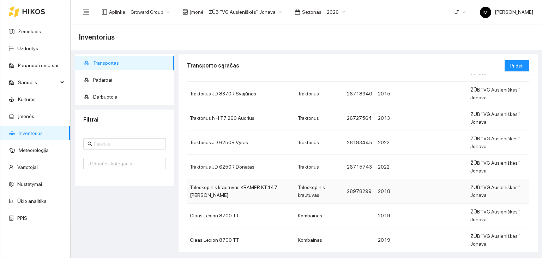
scroll to position [138, 0]
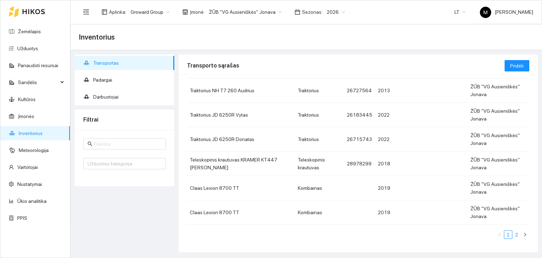
click at [513, 234] on link "2" at bounding box center [517, 234] width 8 height 8
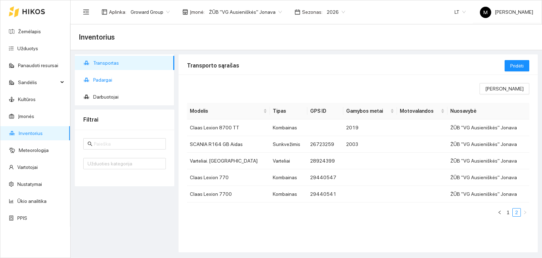
click at [98, 84] on span "Padargai" at bounding box center [131, 80] width 76 height 14
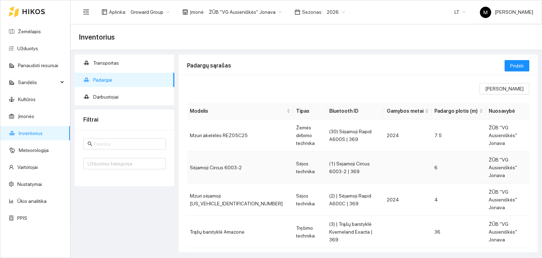
scroll to position [35, 0]
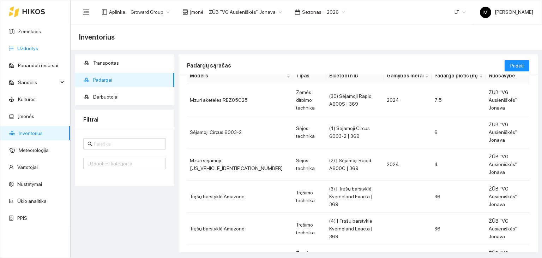
click at [32, 47] on link "Užduotys" at bounding box center [27, 49] width 21 height 6
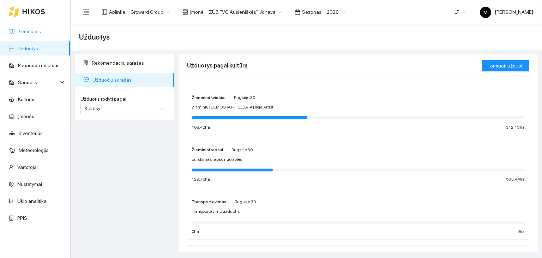
click at [27, 33] on link "Žemėlapis" at bounding box center [29, 32] width 23 height 6
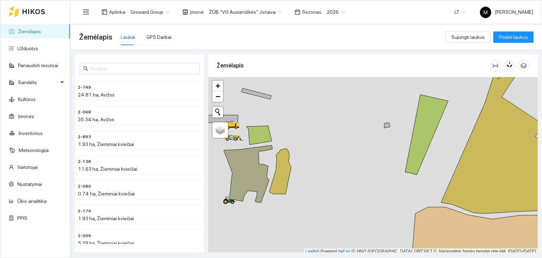
scroll to position [2, 0]
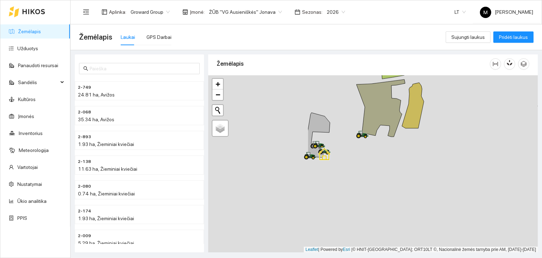
drag, startPoint x: 241, startPoint y: 235, endPoint x: 376, endPoint y: 165, distance: 151.6
click at [376, 165] on div at bounding box center [373, 163] width 330 height 177
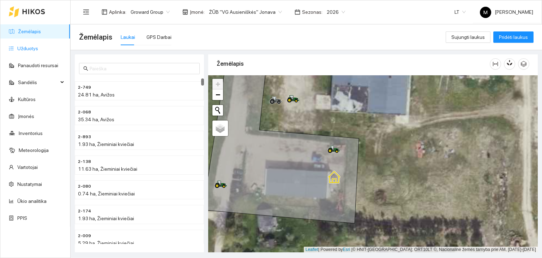
click at [38, 46] on link "Užduotys" at bounding box center [27, 49] width 21 height 6
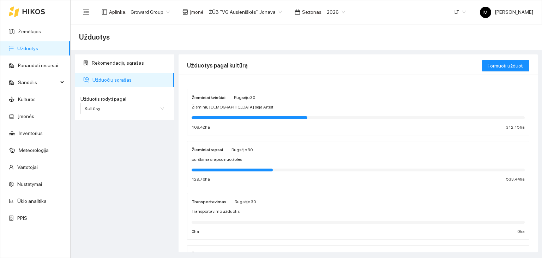
click at [223, 105] on span "Žieminių kviečių sėja Artist" at bounding box center [233, 107] width 82 height 7
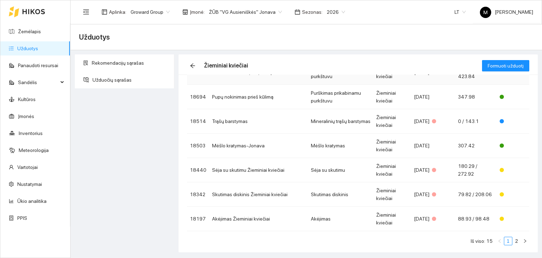
scroll to position [137, 0]
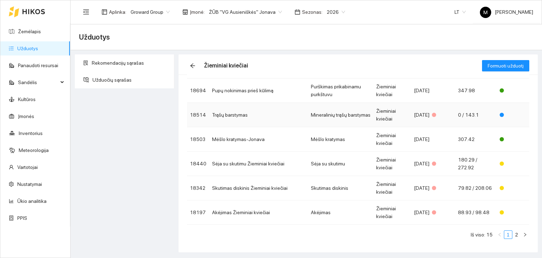
click at [237, 117] on td "Trąšų barstymas" at bounding box center [258, 115] width 99 height 24
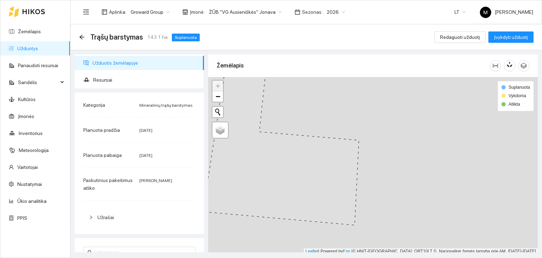
click at [23, 49] on link "Užduotys" at bounding box center [27, 49] width 21 height 6
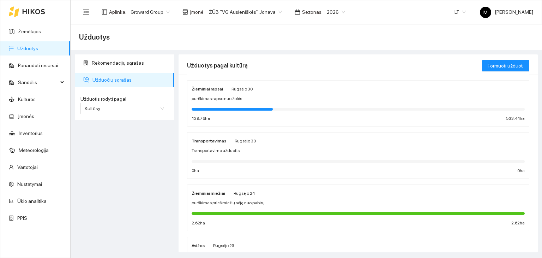
scroll to position [71, 0]
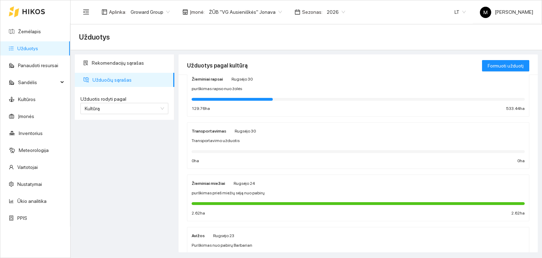
click at [227, 188] on div "Žieminiai miežiai Rugsėjo 24 purškimas prieš miežių sėją nuo pabirų 2.62 ha 2.6…" at bounding box center [358, 197] width 333 height 37
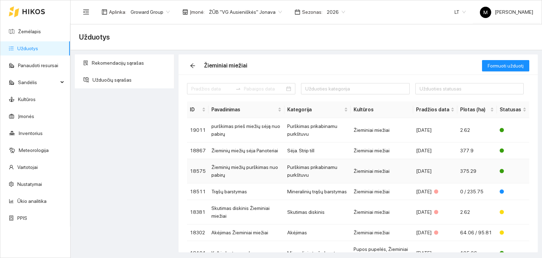
scroll to position [35, 0]
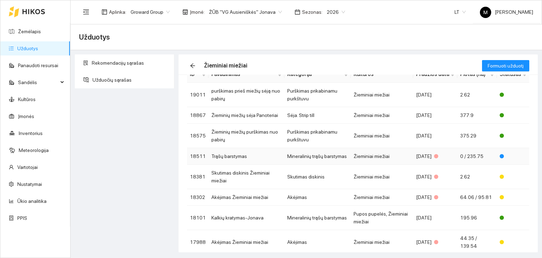
click at [257, 156] on td "Trąšų barstymas" at bounding box center [247, 156] width 76 height 17
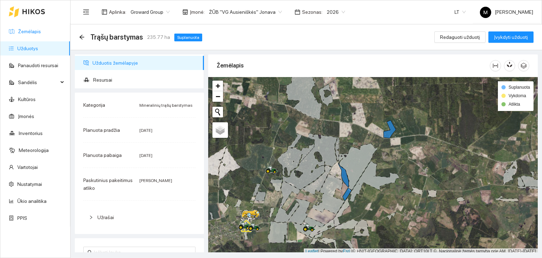
click at [32, 32] on link "Žemėlapis" at bounding box center [29, 32] width 23 height 6
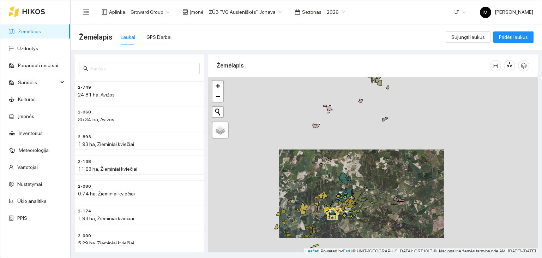
scroll to position [2, 0]
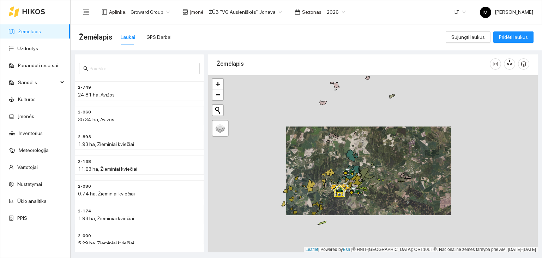
drag, startPoint x: 470, startPoint y: 209, endPoint x: 479, endPoint y: 184, distance: 26.8
click at [479, 184] on div at bounding box center [373, 163] width 330 height 177
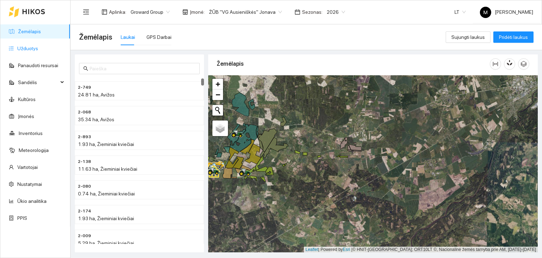
click at [27, 47] on link "Užduotys" at bounding box center [27, 49] width 21 height 6
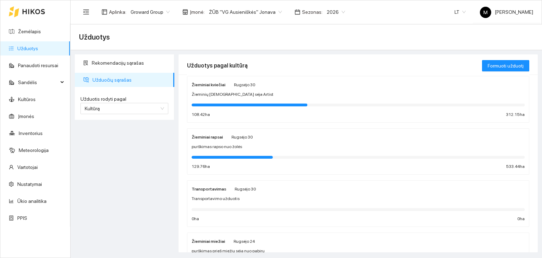
scroll to position [1, 0]
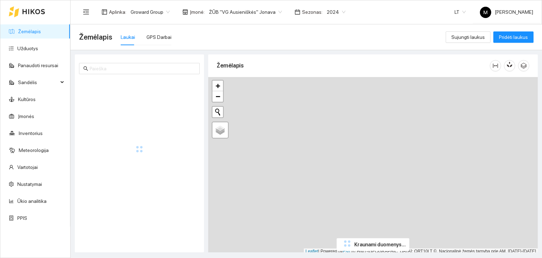
click at [330, 4] on div "Aplinka : Groward Group Įmonė : ŽŪB "VG Ausieniškės" Jonava Sezonas : 2024 LT M…" at bounding box center [306, 11] width 454 height 23
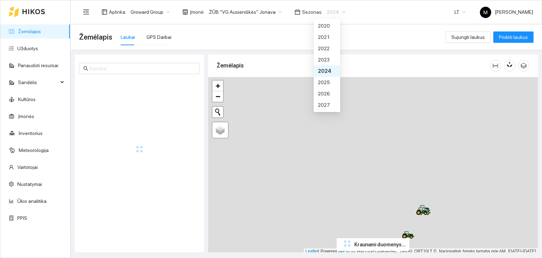
click at [330, 10] on span "2024" at bounding box center [336, 12] width 19 height 11
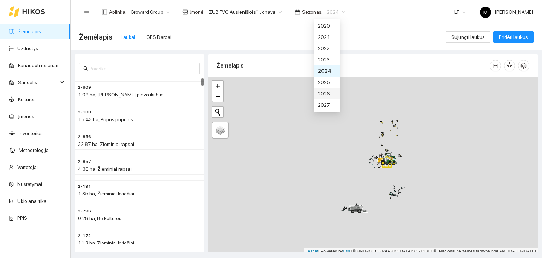
click at [326, 94] on div "2026" at bounding box center [327, 94] width 18 height 8
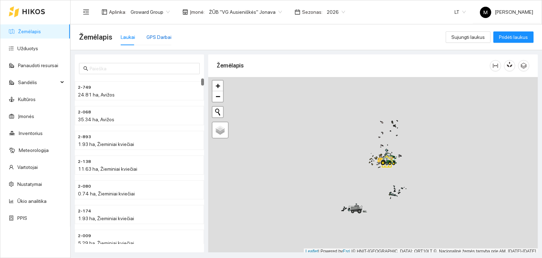
click at [156, 36] on div "GPS Darbai" at bounding box center [158, 37] width 25 height 8
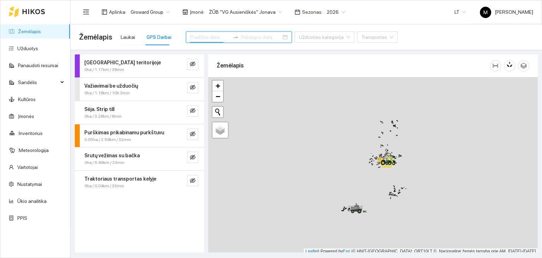
click at [208, 37] on input at bounding box center [210, 37] width 40 height 8
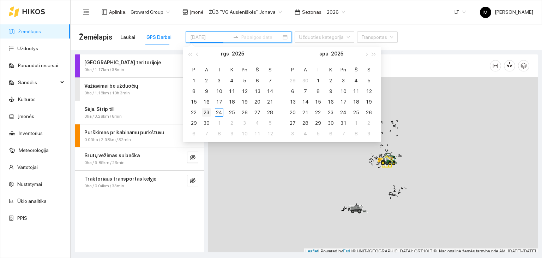
type input "[DATE]"
click at [210, 111] on div "23" at bounding box center [206, 112] width 8 height 8
type input "[DATE]"
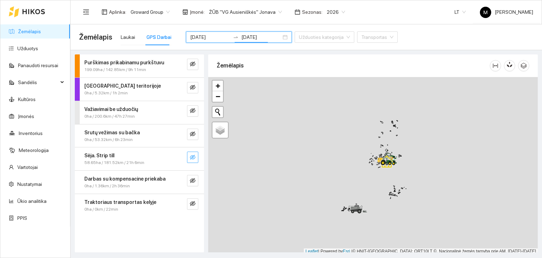
click at [192, 157] on icon "eye-invisible" at bounding box center [193, 157] width 6 height 5
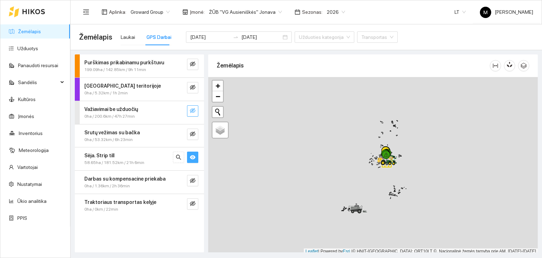
click at [191, 109] on icon "eye-invisible" at bounding box center [193, 110] width 6 height 5
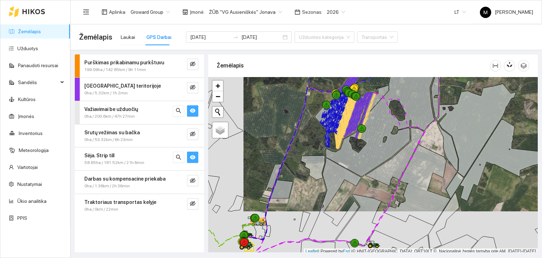
click at [40, 32] on link "Žemėlapis" at bounding box center [29, 32] width 23 height 6
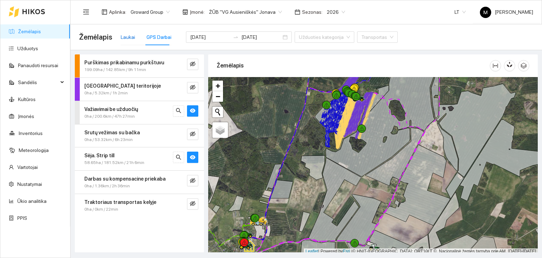
click at [128, 37] on div "Laukai" at bounding box center [128, 37] width 14 height 8
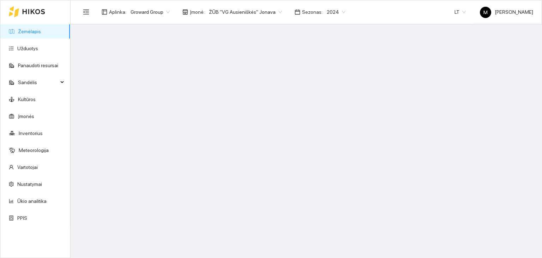
click at [327, 9] on span "2024" at bounding box center [336, 12] width 19 height 11
click at [325, 91] on div "2026" at bounding box center [327, 94] width 18 height 8
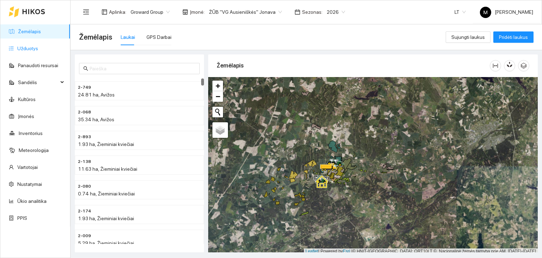
click at [17, 48] on link "Užduotys" at bounding box center [27, 49] width 21 height 6
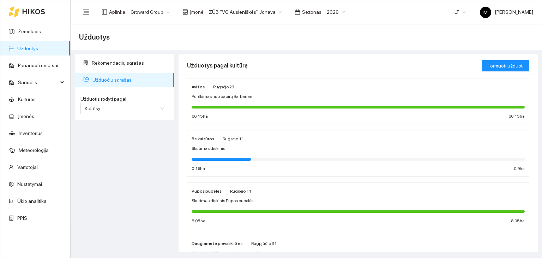
scroll to position [178, 0]
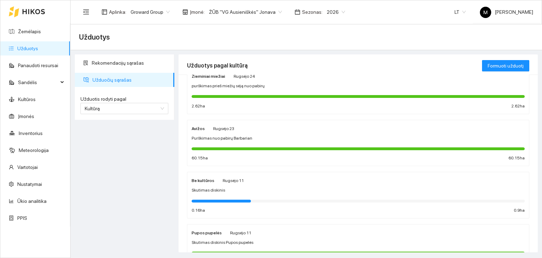
click at [209, 131] on div "Avižos Rugsėjo 23" at bounding box center [213, 128] width 43 height 8
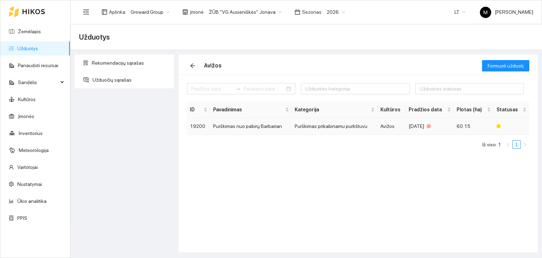
click at [255, 123] on td "Purškimas nuo pabirų Barbarian" at bounding box center [251, 126] width 82 height 17
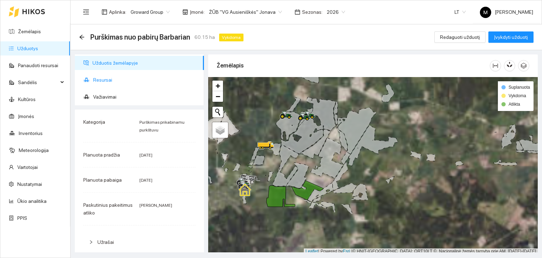
click at [113, 79] on span "Resursai" at bounding box center [145, 80] width 105 height 14
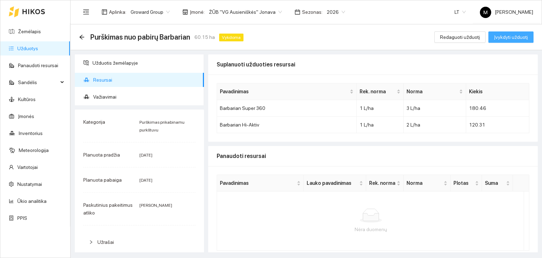
click at [509, 40] on span "Įvykdyti užduotį" at bounding box center [511, 37] width 34 height 8
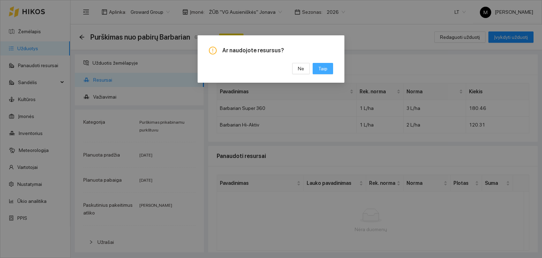
click at [326, 72] on span "Taip" at bounding box center [322, 69] width 9 height 8
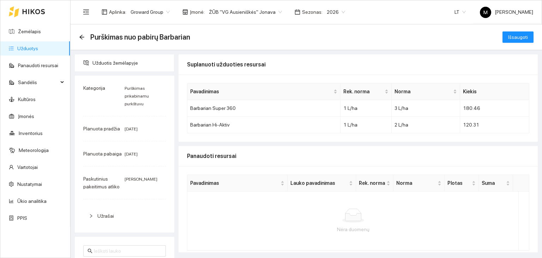
scroll to position [28, 0]
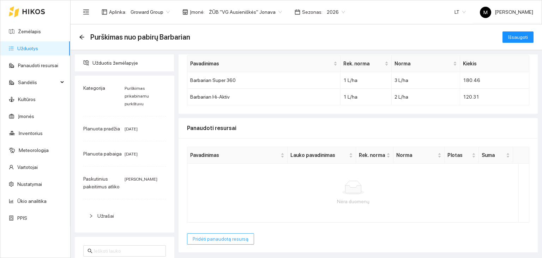
click at [218, 239] on span "Pridėti panaudotą resursą" at bounding box center [221, 239] width 56 height 8
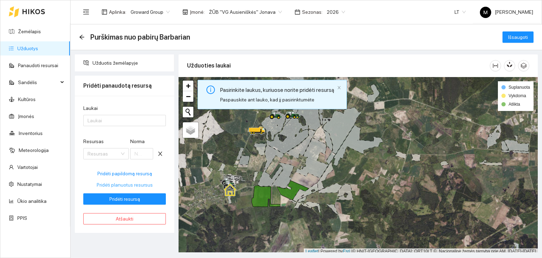
click at [121, 185] on span "Pridėti planuotus resursus" at bounding box center [125, 185] width 56 height 8
type input "3"
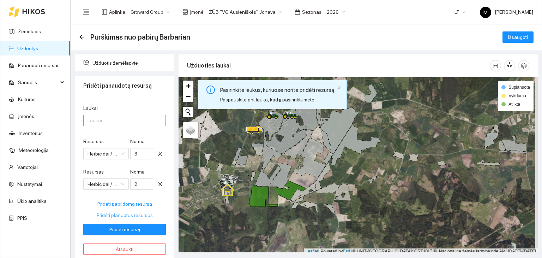
click at [103, 121] on div at bounding box center [121, 120] width 72 height 8
click at [106, 137] on div "Visi laukai" at bounding box center [125, 134] width 74 height 8
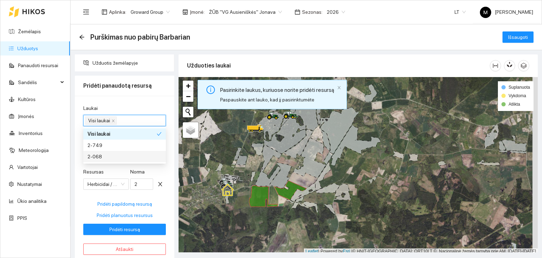
click at [170, 172] on div "Laukai Visi laukai Resursas Herbicidai / Barbarian Super 360 Norma 3 Resursas H…" at bounding box center [125, 179] width 100 height 167
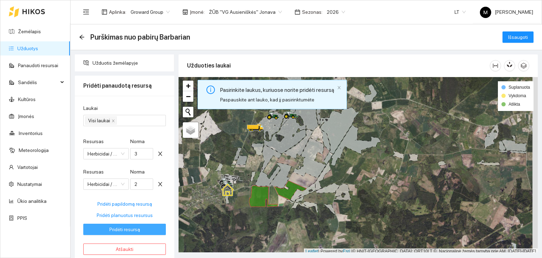
click at [135, 232] on span "Pridėti resursą" at bounding box center [124, 229] width 31 height 8
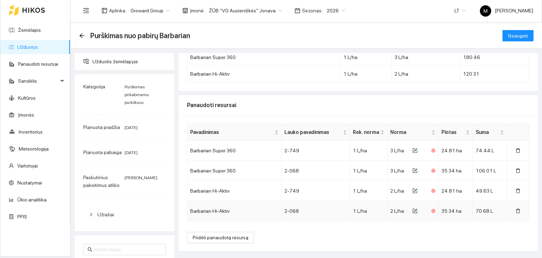
scroll to position [0, 0]
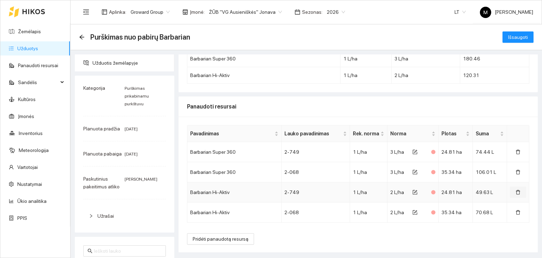
click at [516, 193] on icon "delete" at bounding box center [518, 192] width 5 height 5
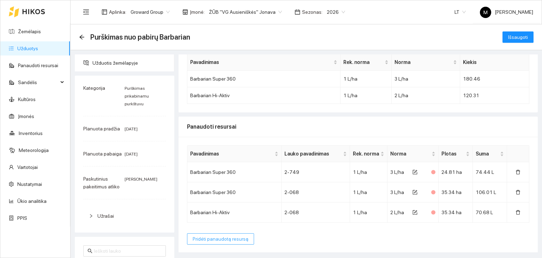
click at [227, 235] on span "Pridėti panaudotą resursą" at bounding box center [221, 239] width 56 height 8
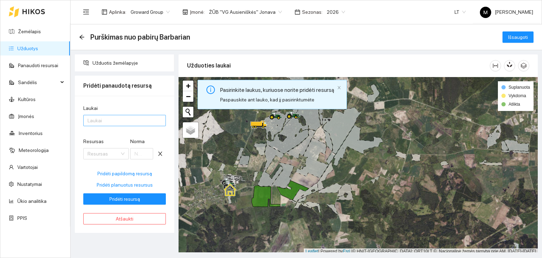
click at [110, 119] on div at bounding box center [121, 120] width 72 height 8
click at [108, 131] on div "Visi laukai" at bounding box center [125, 134] width 74 height 8
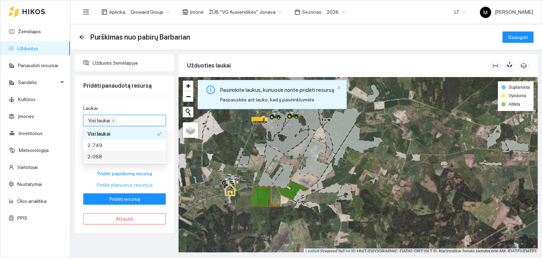
click at [116, 183] on span "Pridėti planuotus resursus" at bounding box center [125, 185] width 56 height 8
type input "3"
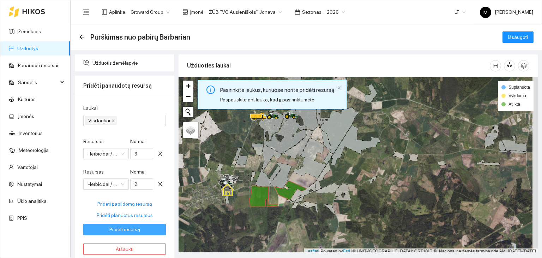
click at [117, 231] on span "Pridėti resursą" at bounding box center [124, 229] width 31 height 8
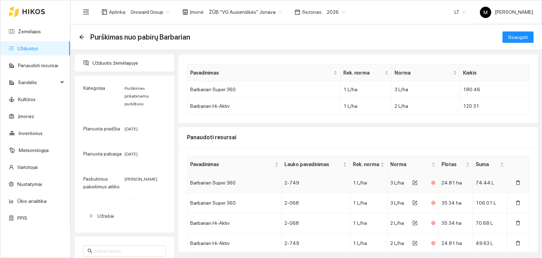
scroll to position [49, 0]
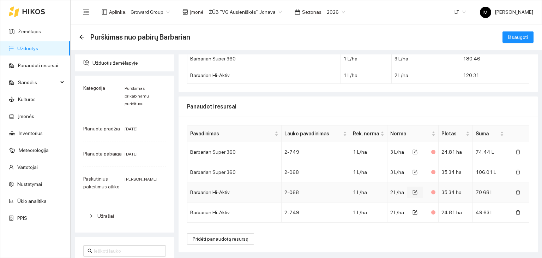
click at [413, 190] on icon "form" at bounding box center [415, 192] width 5 height 5
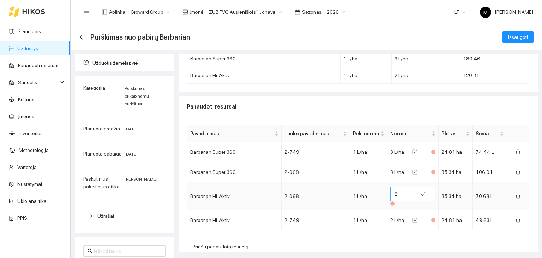
click at [395, 194] on input "2" at bounding box center [404, 193] width 19 height 11
click at [392, 210] on td "2 L/ha" at bounding box center [413, 220] width 51 height 20
click at [395, 195] on input "1.5" at bounding box center [404, 193] width 19 height 11
click at [397, 198] on input "1.5" at bounding box center [404, 193] width 19 height 11
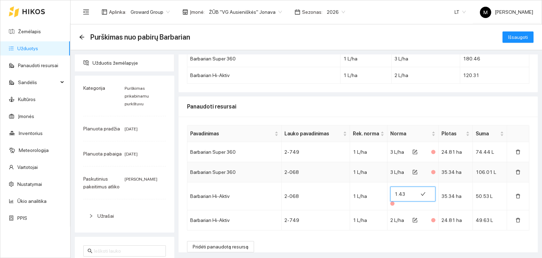
type input "1.43"
click at [390, 168] on div "3 L/ha" at bounding box center [397, 172] width 14 height 8
click at [414, 170] on icon "form" at bounding box center [415, 171] width 3 height 3
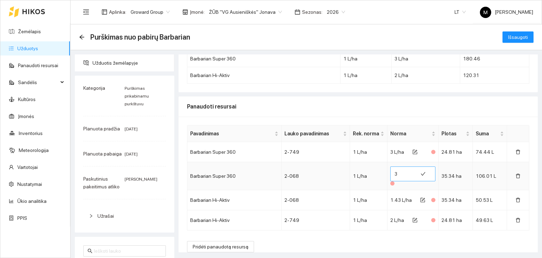
click at [396, 173] on input "3" at bounding box center [404, 173] width 19 height 11
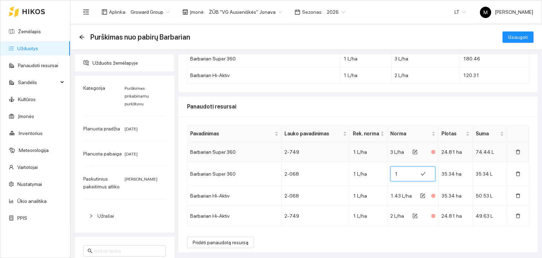
type input "1"
click at [390, 150] on span "3 L/ha" at bounding box center [397, 152] width 14 height 6
click at [407, 154] on button "button" at bounding box center [415, 151] width 16 height 11
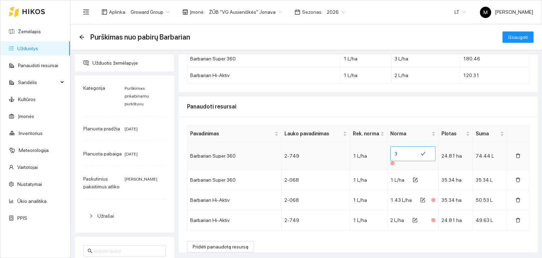
click at [395, 152] on input "3" at bounding box center [404, 153] width 19 height 11
type input "2.9"
click at [516, 154] on icon "delete" at bounding box center [518, 155] width 5 height 5
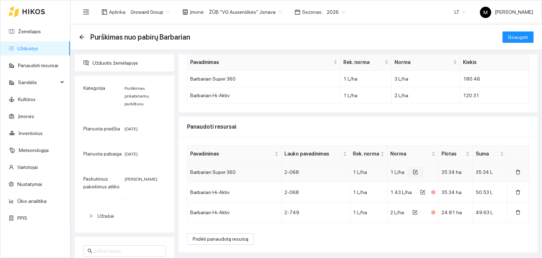
click at [414, 172] on icon "form" at bounding box center [415, 171] width 3 height 3
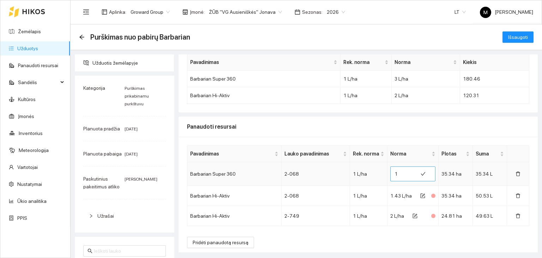
click at [395, 172] on input "1" at bounding box center [404, 173] width 19 height 11
type input "0.85"
click at [508, 40] on span "Išsaugoti" at bounding box center [518, 37] width 20 height 8
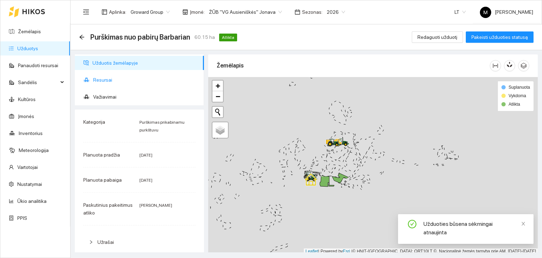
click at [109, 83] on span "Resursai" at bounding box center [145, 80] width 105 height 14
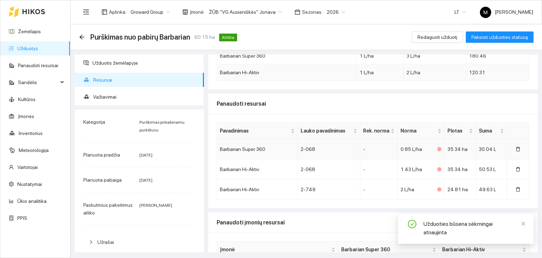
scroll to position [82, 0]
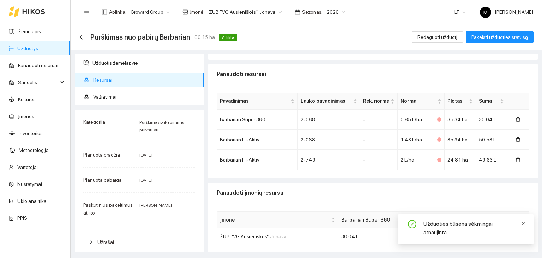
click at [524, 225] on icon "close" at bounding box center [524, 224] width 4 height 4
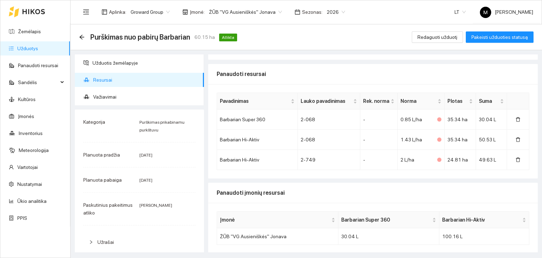
click at [36, 48] on link "Užduotys" at bounding box center [27, 49] width 21 height 6
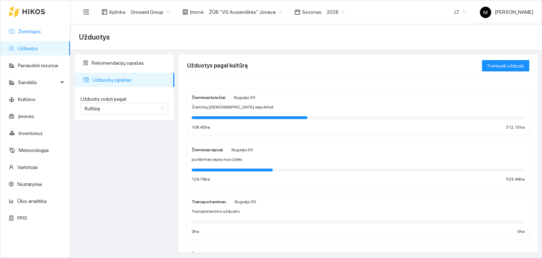
click at [37, 34] on link "Žemėlapis" at bounding box center [29, 32] width 23 height 6
